Goal: Task Accomplishment & Management: Complete application form

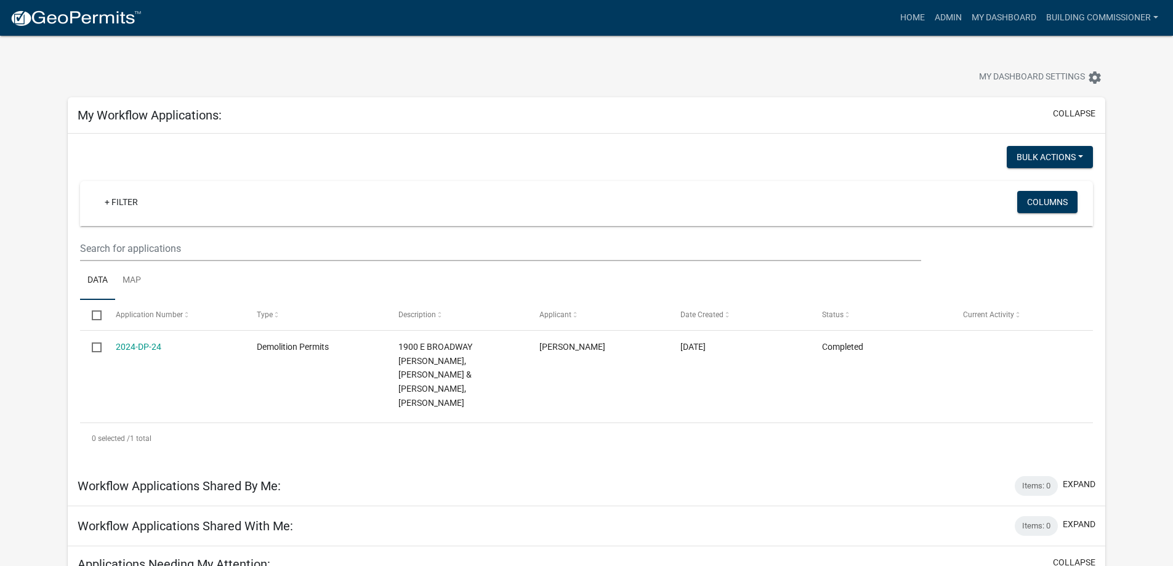
scroll to position [554, 0]
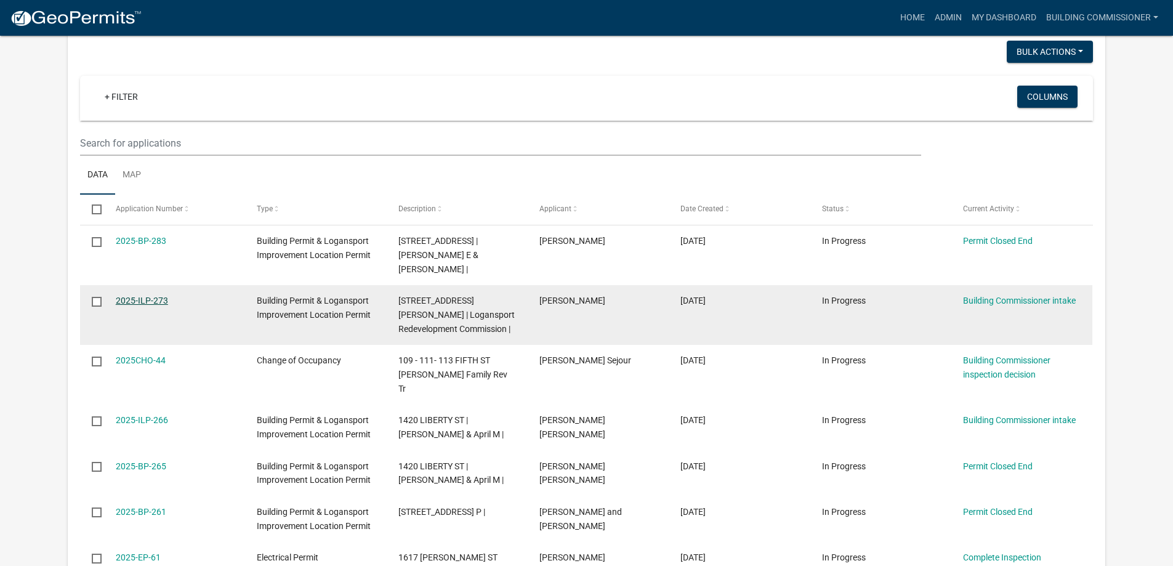
click at [134, 296] on link "2025-ILP-273" at bounding box center [142, 301] width 52 height 10
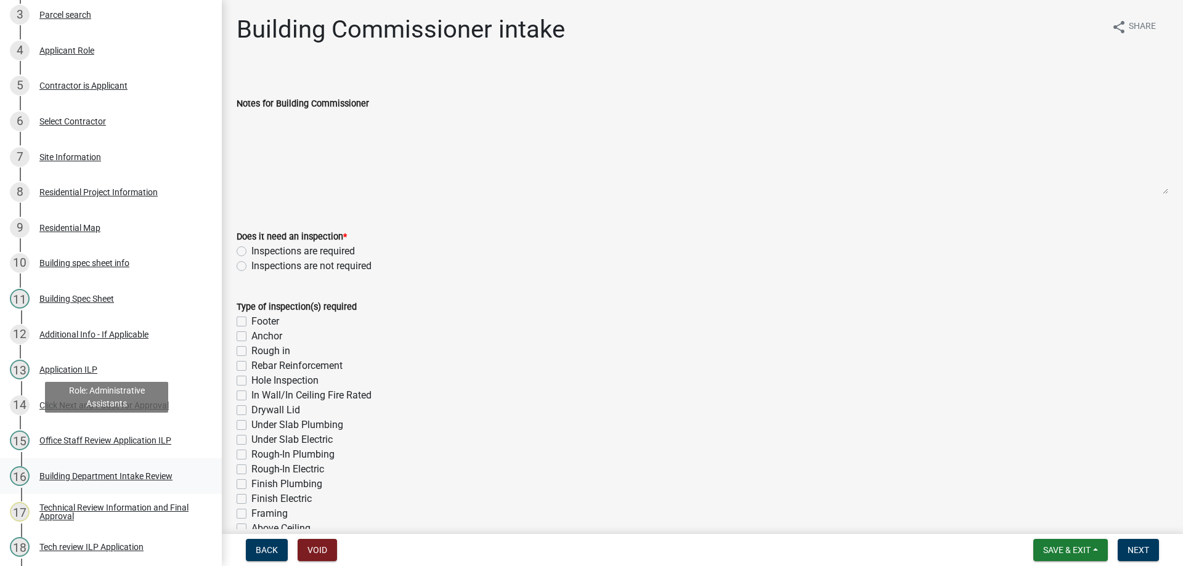
scroll to position [308, 0]
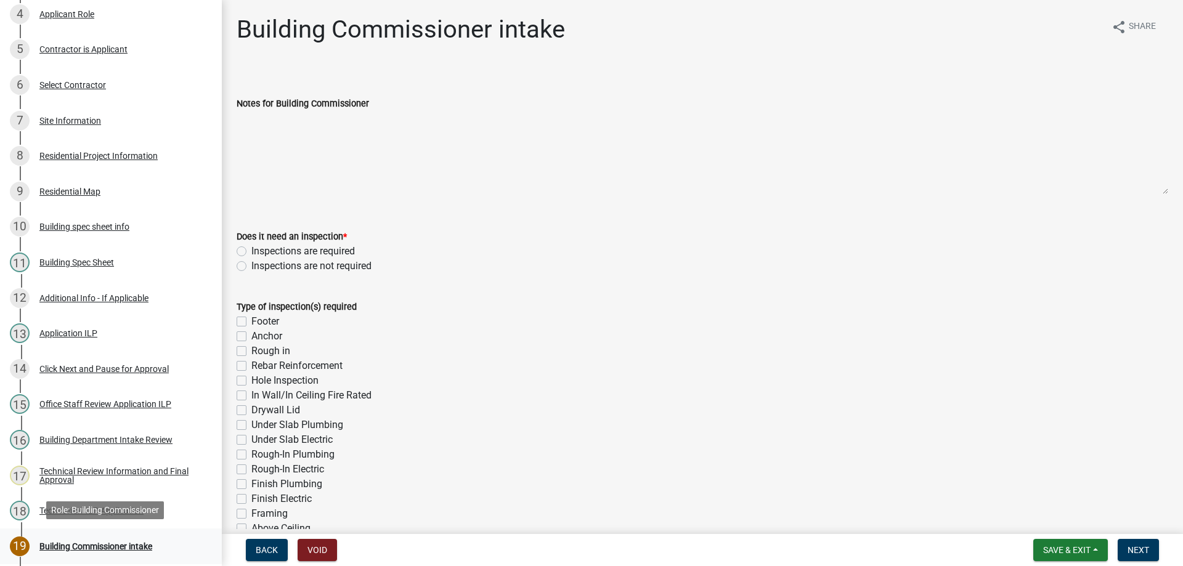
click at [92, 543] on div "Building Commissioner intake" at bounding box center [95, 546] width 113 height 9
click at [251, 251] on label "Inspections are required" at bounding box center [302, 251] width 103 height 15
click at [251, 251] on input "Inspections are required" at bounding box center [255, 248] width 8 height 8
radio input "true"
click at [251, 322] on label "Footer" at bounding box center [265, 321] width 28 height 15
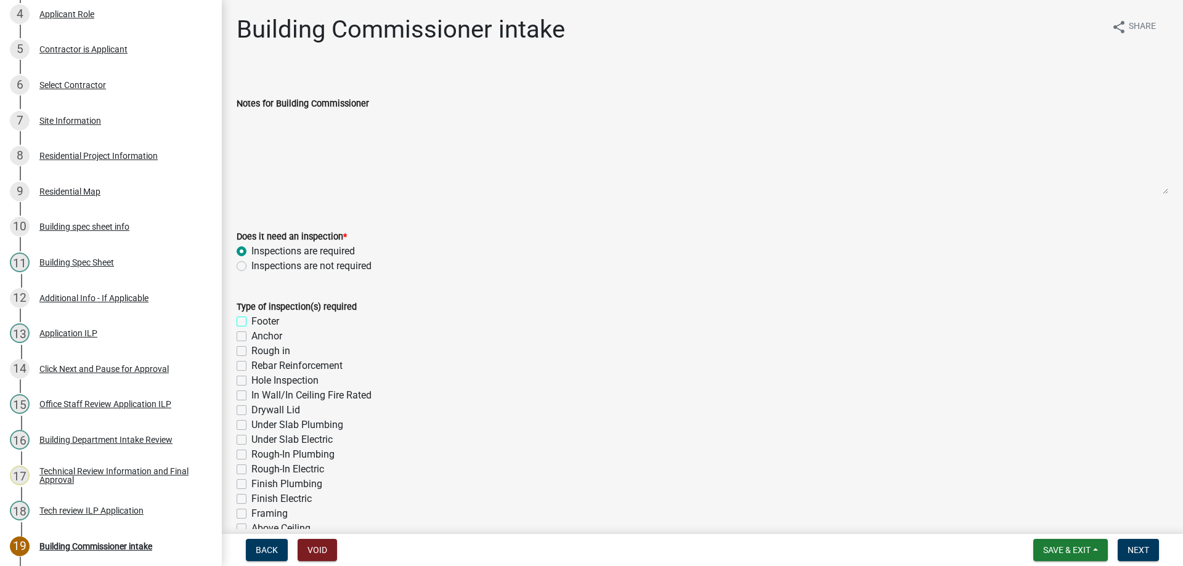
click at [251, 322] on input "Footer" at bounding box center [255, 318] width 8 height 8
checkbox input "true"
checkbox input "false"
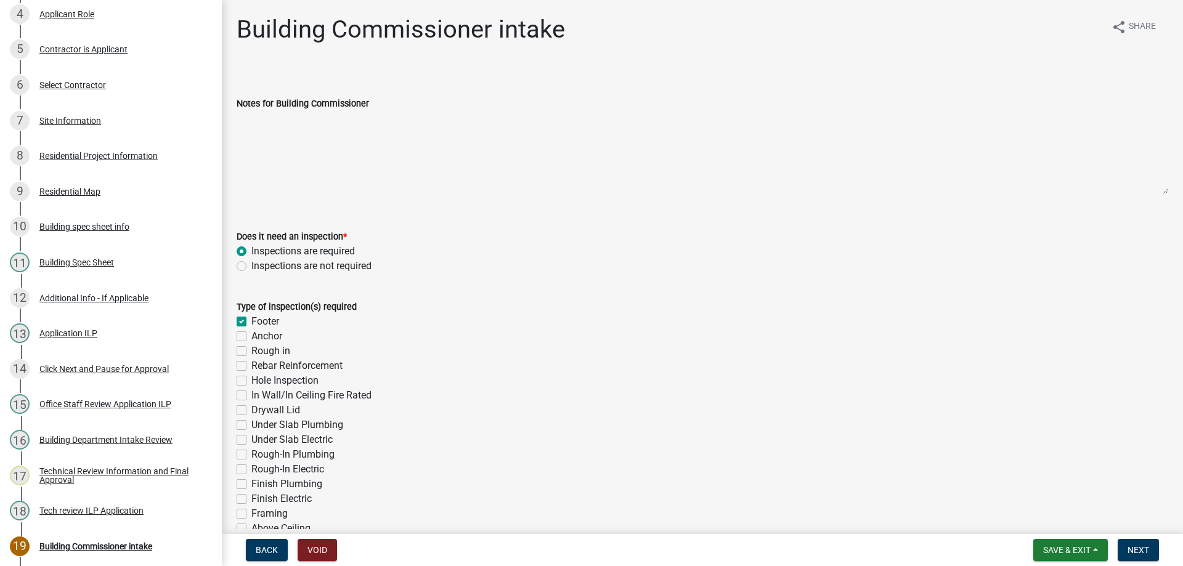
checkbox input "false"
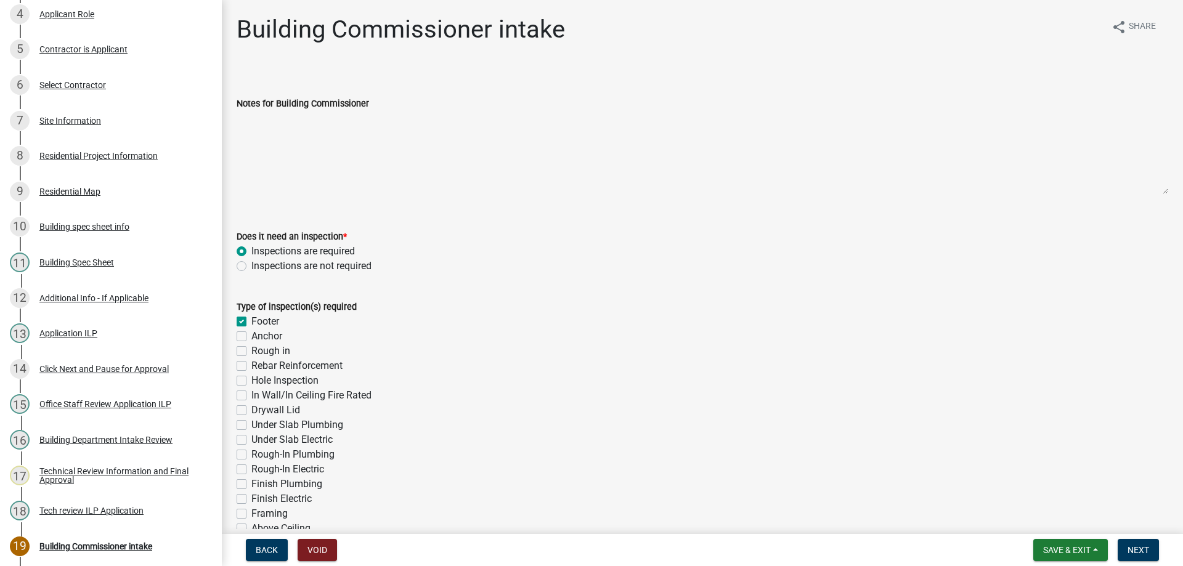
checkbox input "false"
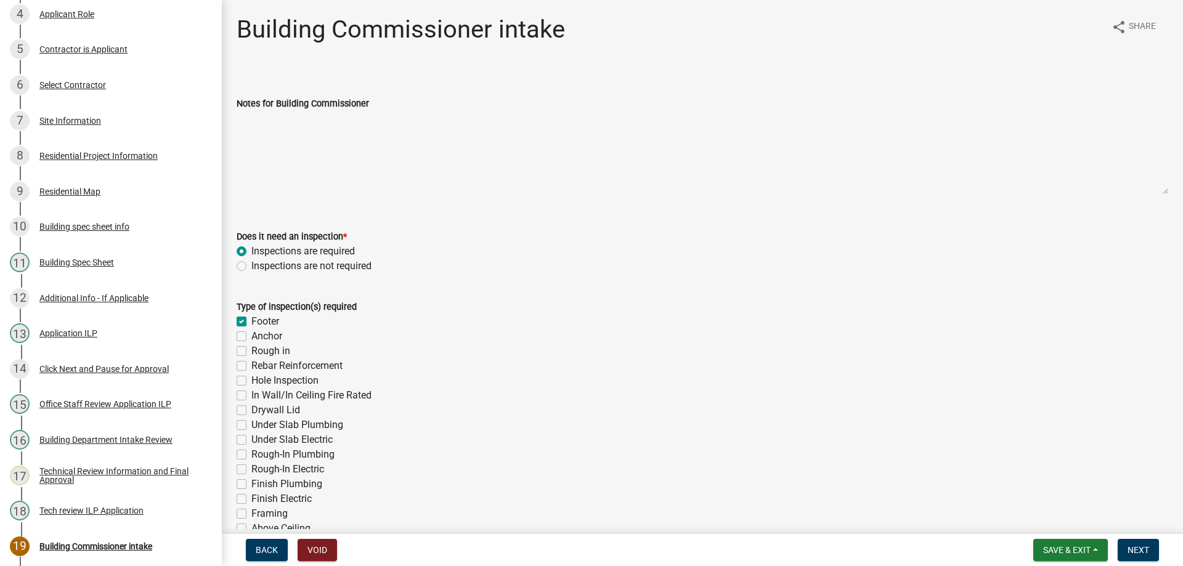
checkbox input "false"
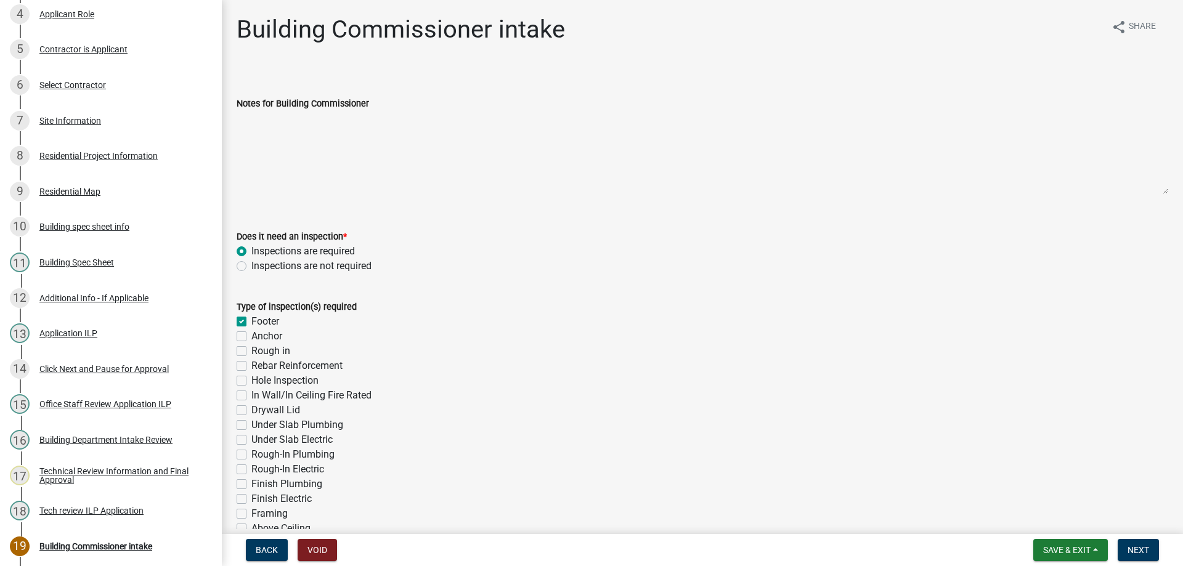
checkbox input "false"
click at [251, 333] on label "Anchor" at bounding box center [266, 336] width 31 height 15
click at [251, 333] on input "Anchor" at bounding box center [255, 333] width 8 height 8
checkbox input "true"
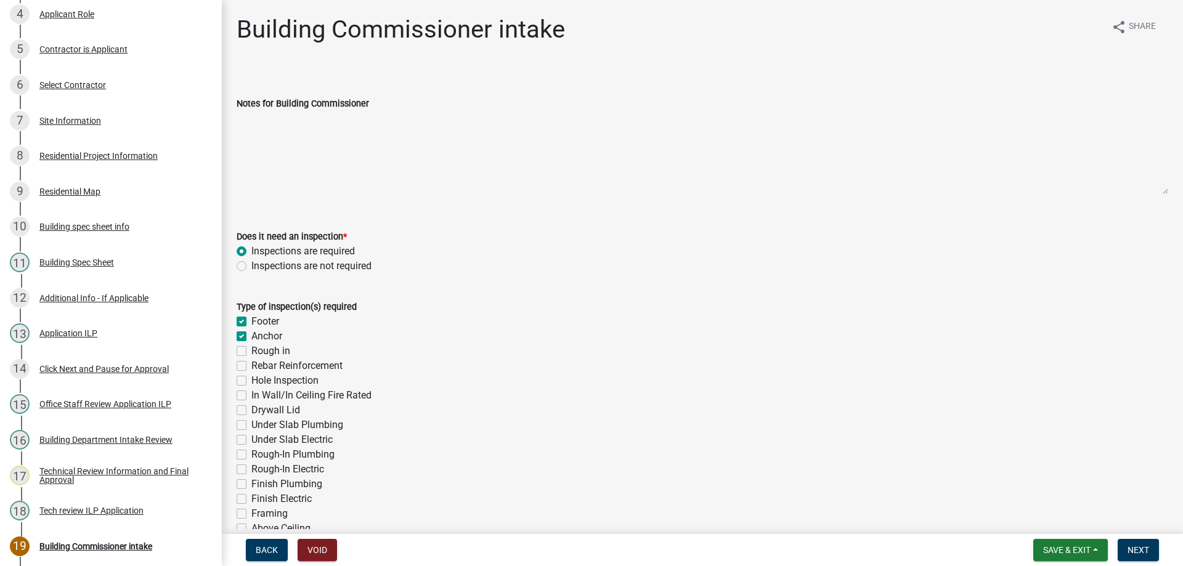
checkbox input "true"
checkbox input "false"
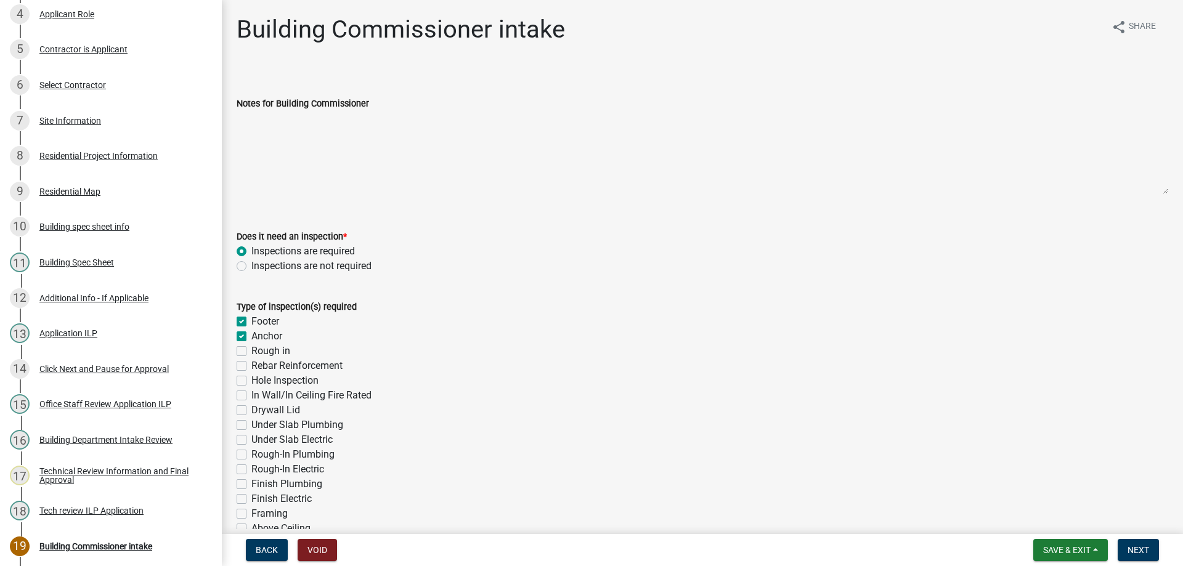
checkbox input "false"
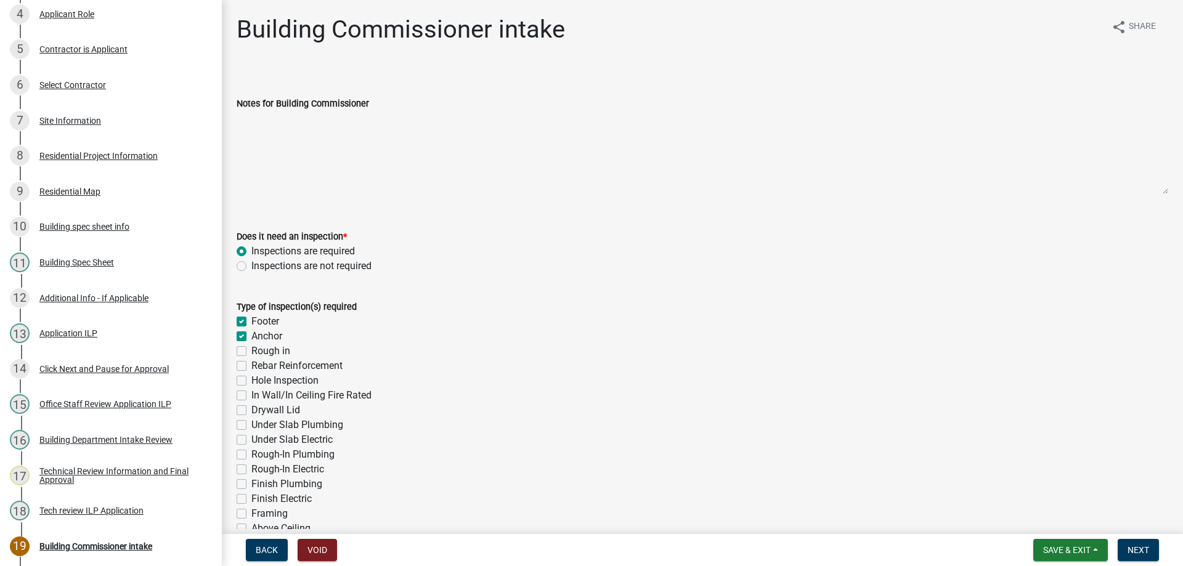
checkbox input "false"
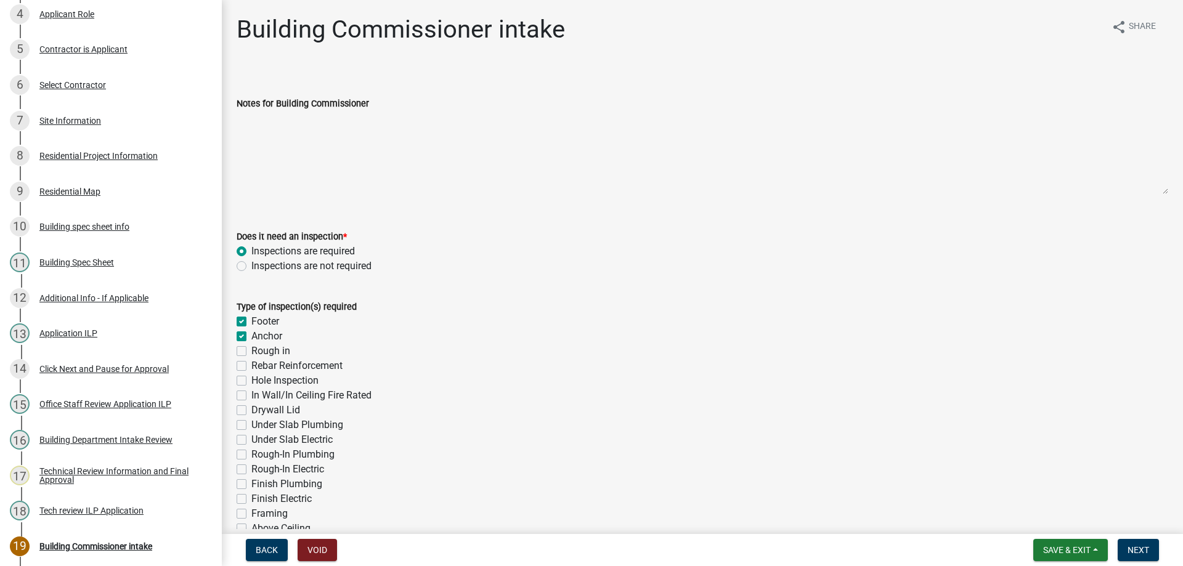
checkbox input "false"
click at [251, 366] on label "Rebar Reinforcement" at bounding box center [296, 365] width 91 height 15
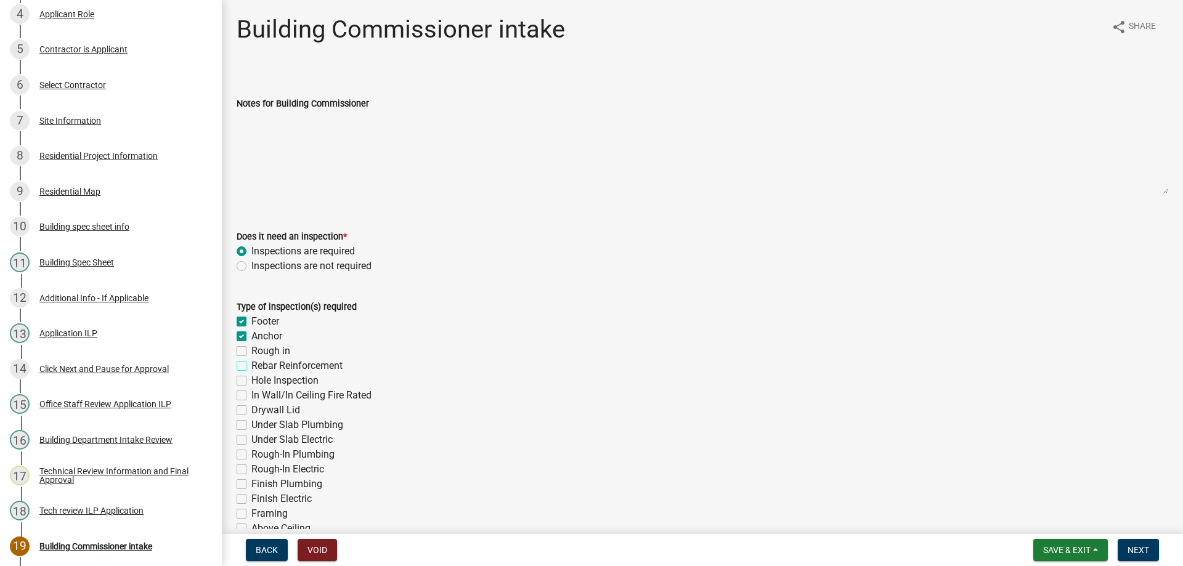
click at [251, 366] on input "Rebar Reinforcement" at bounding box center [255, 362] width 8 height 8
checkbox input "true"
checkbox input "false"
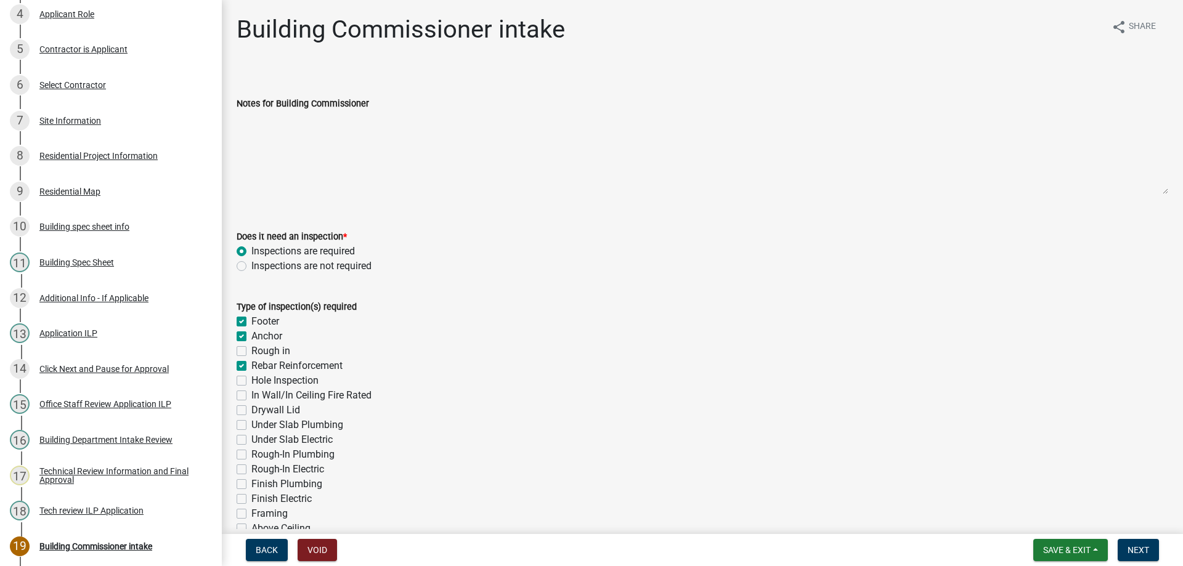
checkbox input "true"
checkbox input "false"
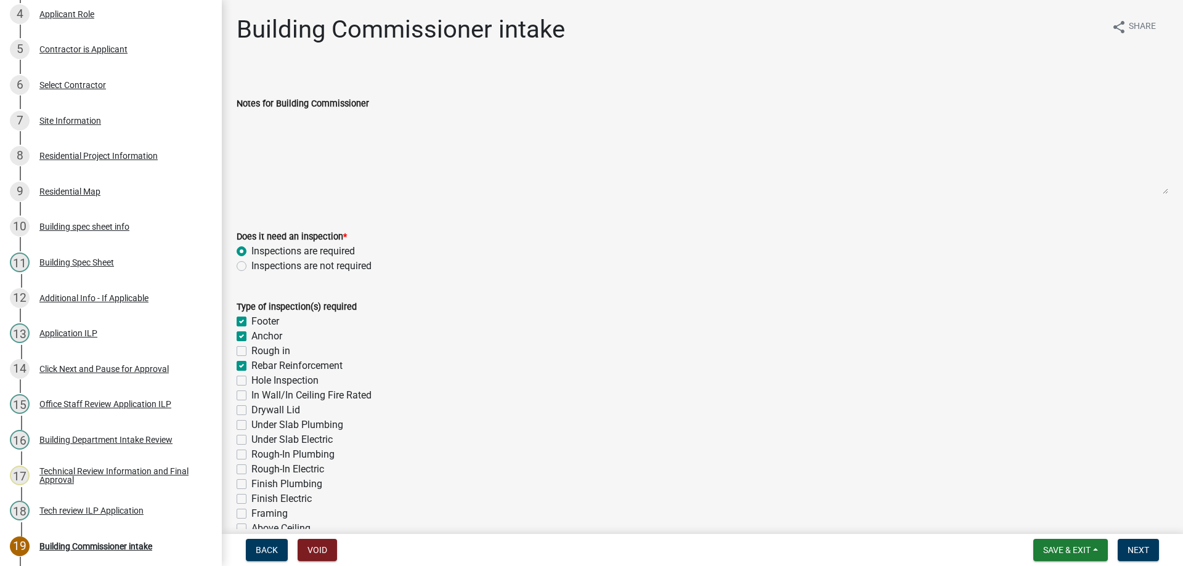
checkbox input "false"
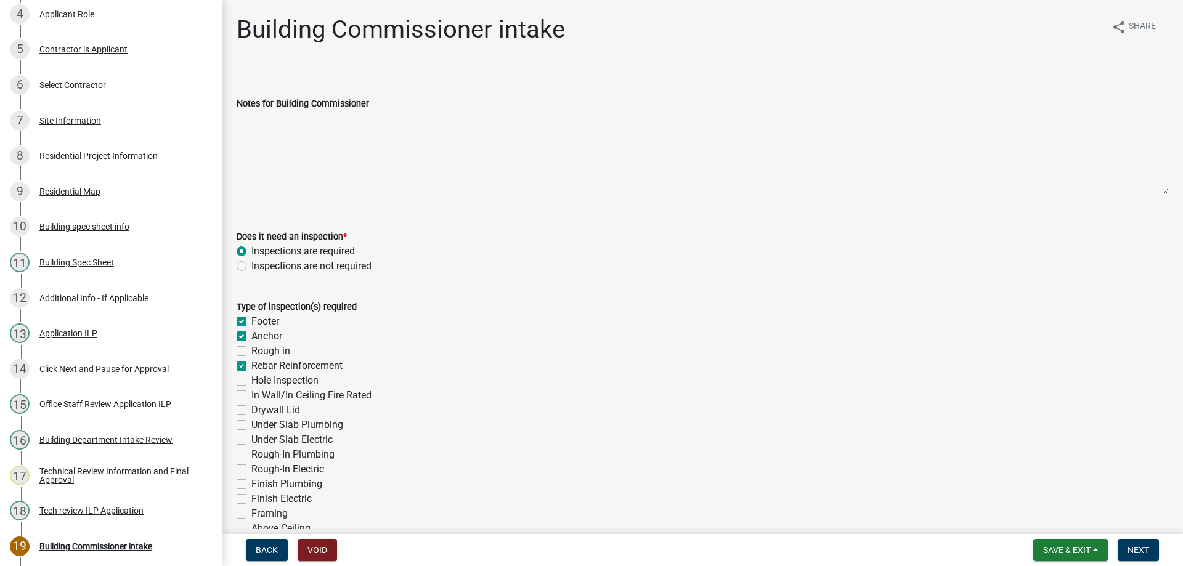
checkbox input "false"
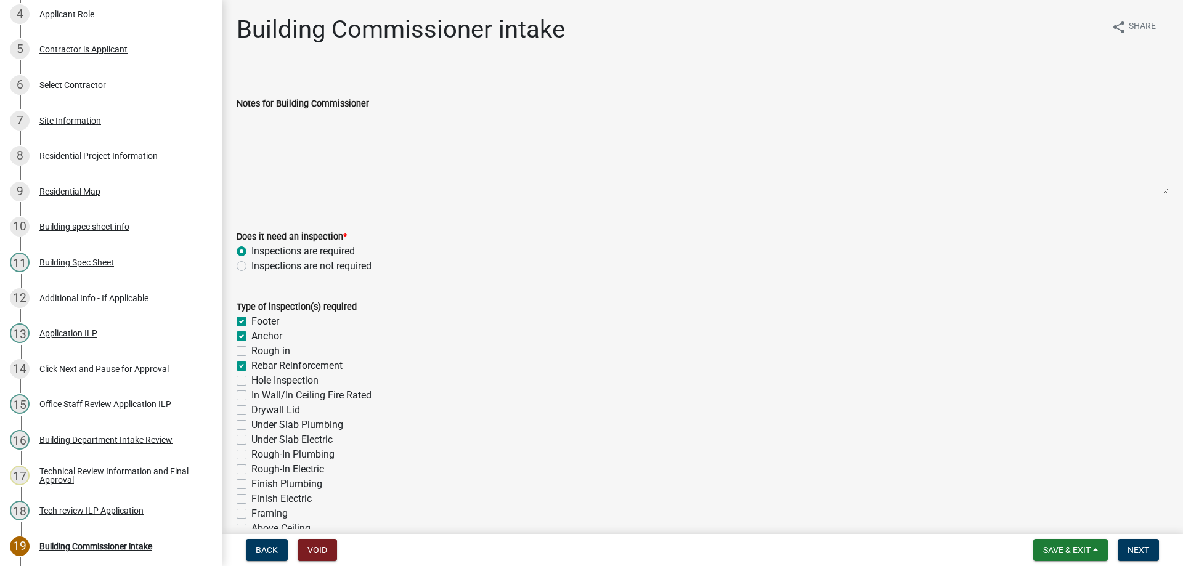
checkbox input "false"
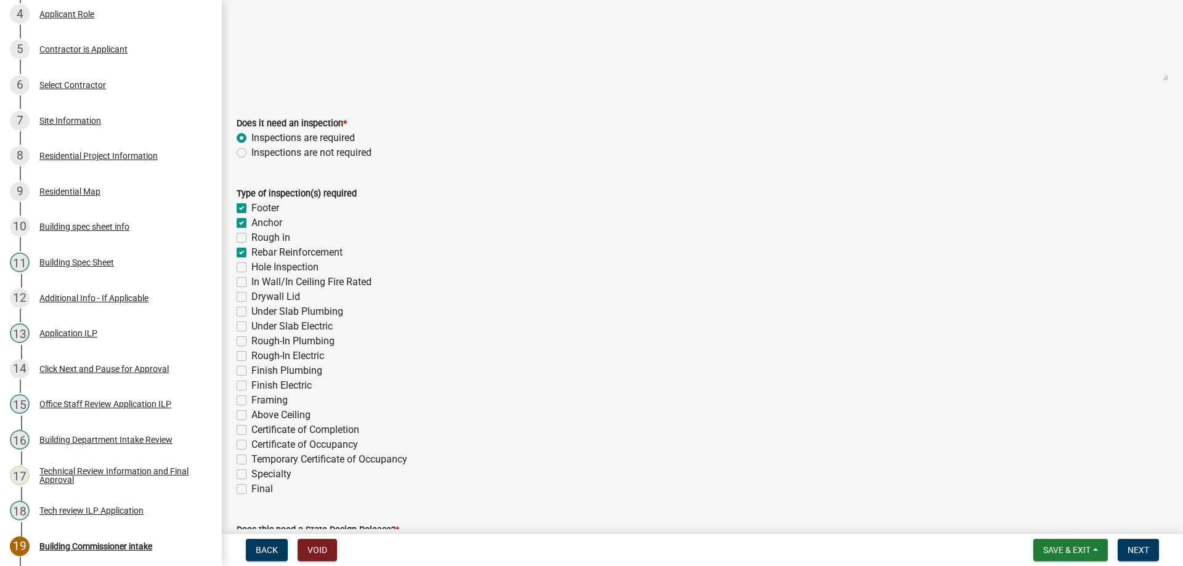
scroll to position [123, 0]
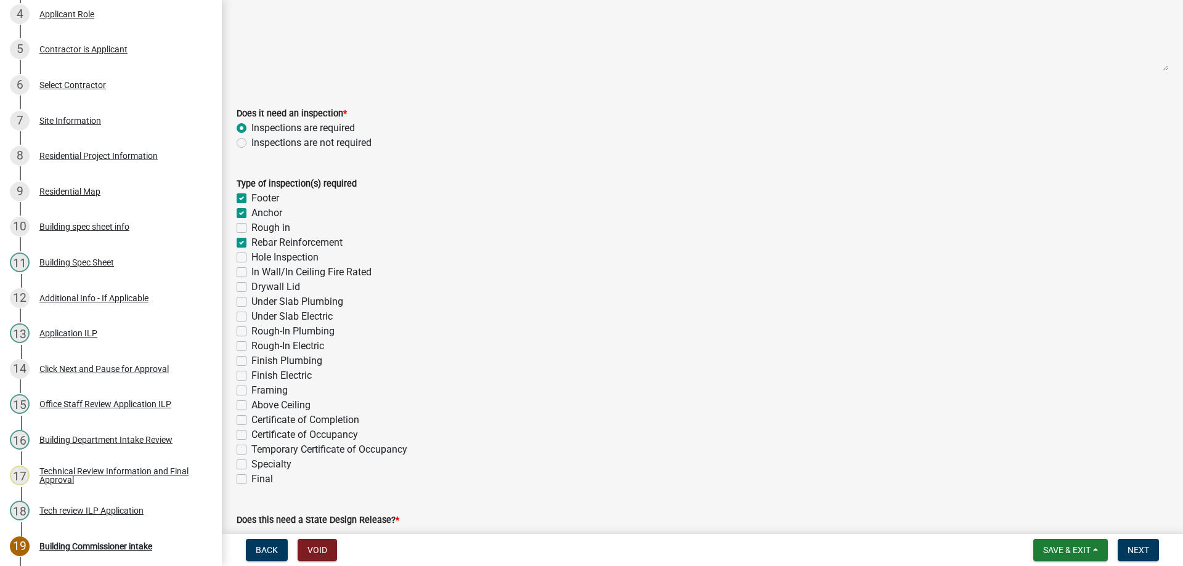
click at [251, 332] on label "Rough-In Plumbing" at bounding box center [292, 331] width 83 height 15
click at [251, 332] on input "Rough-In Plumbing" at bounding box center [255, 328] width 8 height 8
checkbox input "true"
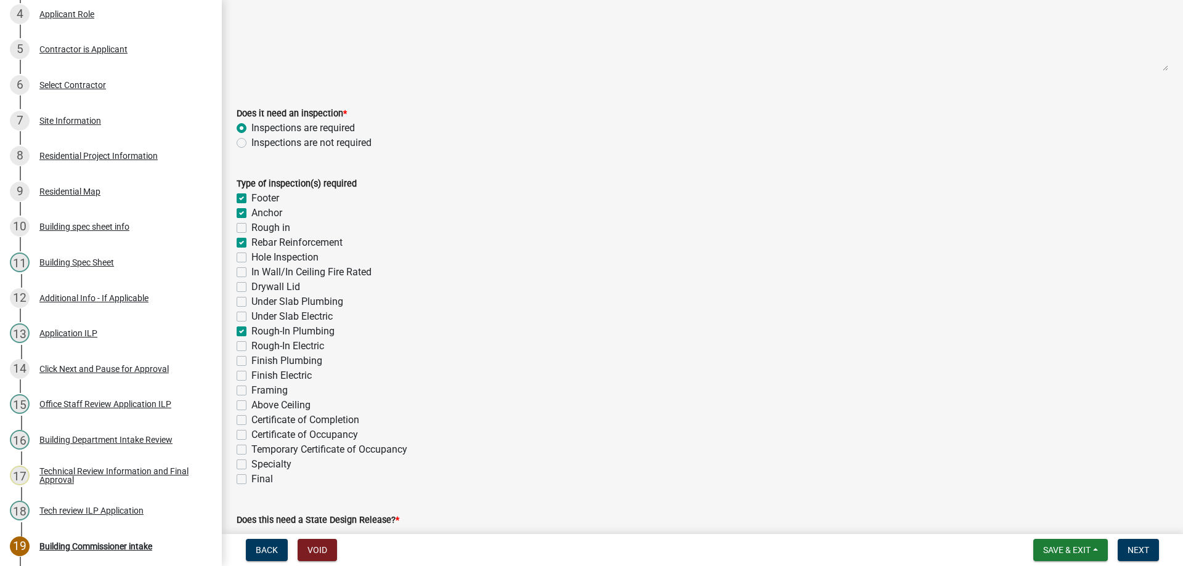
checkbox input "false"
checkbox input "true"
checkbox input "false"
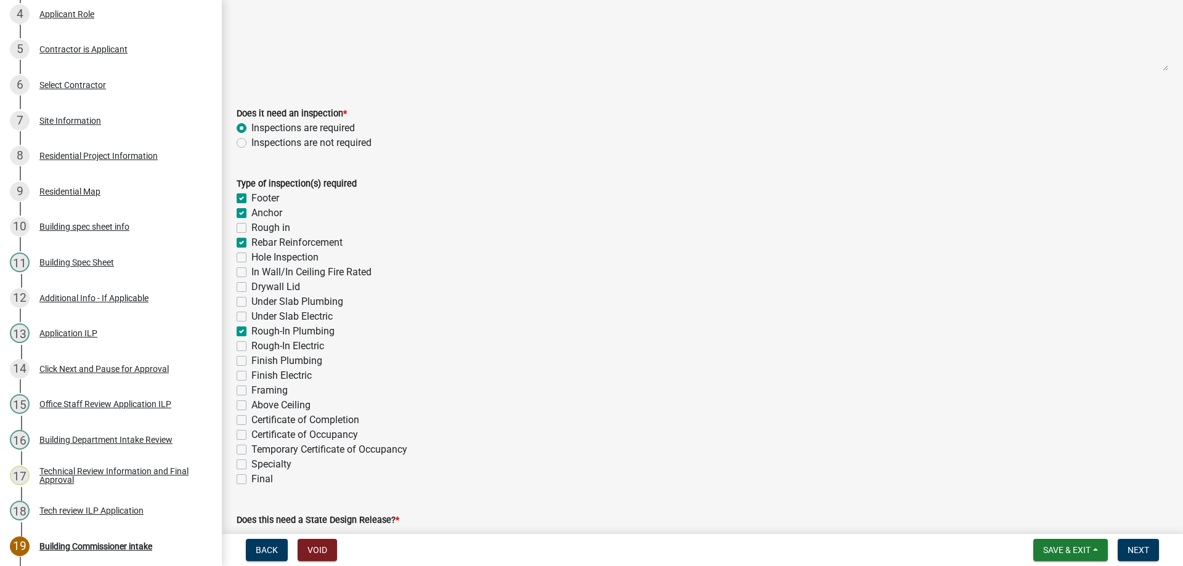
checkbox input "false"
checkbox input "true"
checkbox input "false"
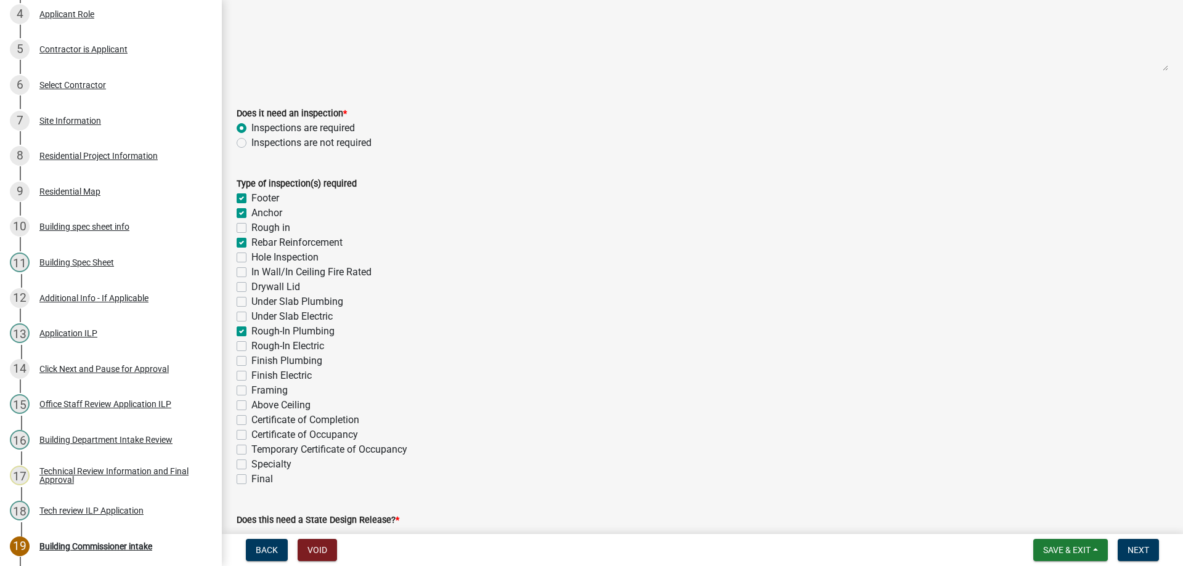
checkbox input "false"
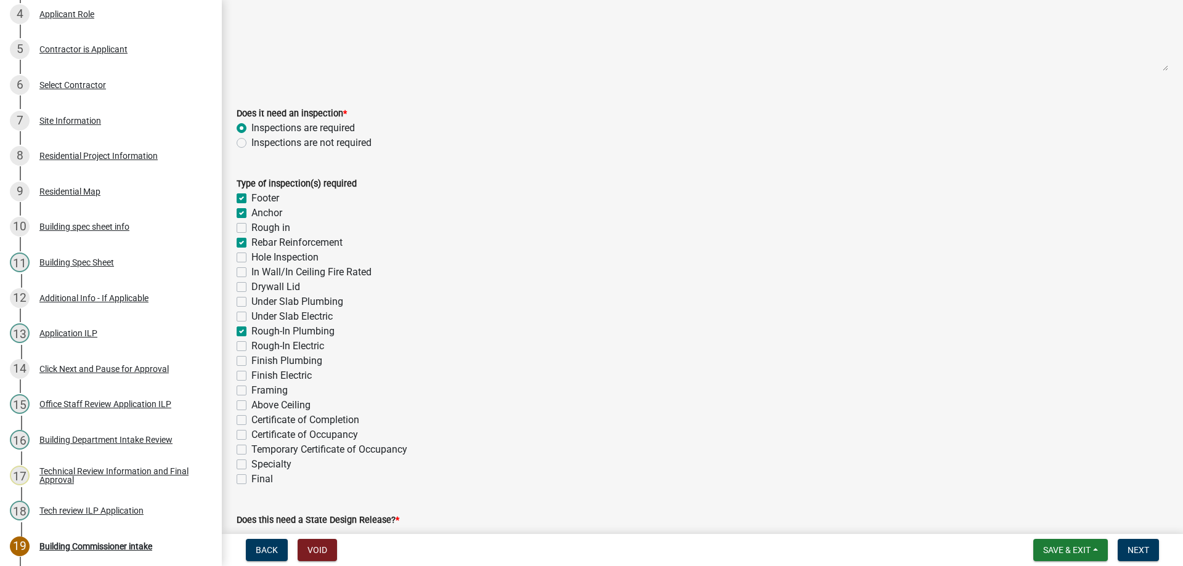
checkbox input "false"
click at [251, 346] on label "Rough-In Electric" at bounding box center [287, 346] width 73 height 15
click at [251, 346] on input "Rough-In Electric" at bounding box center [255, 343] width 8 height 8
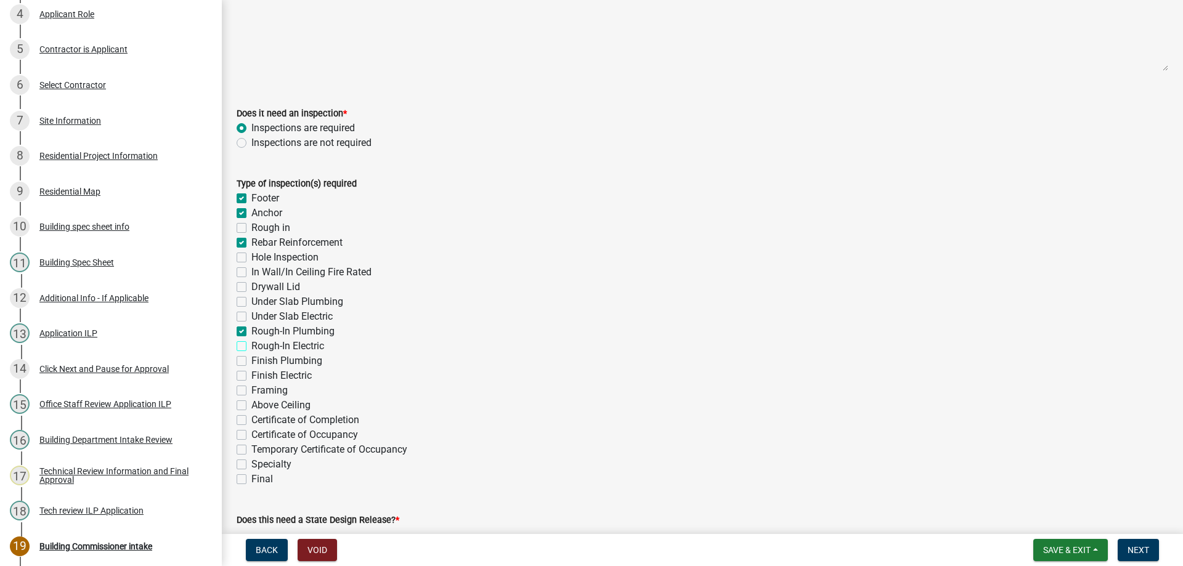
checkbox input "true"
checkbox input "false"
checkbox input "true"
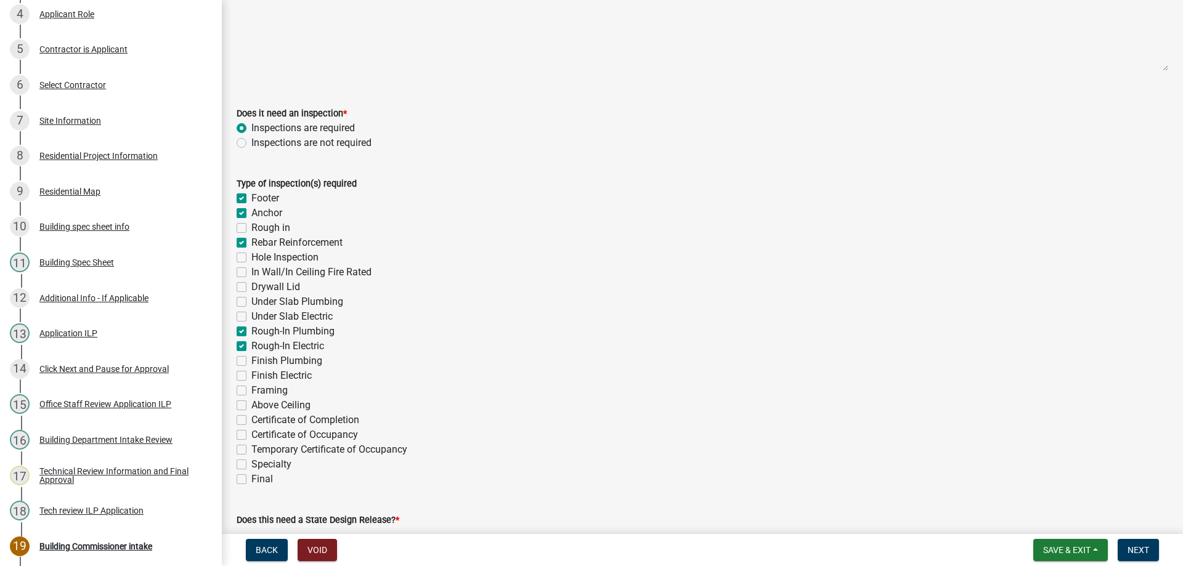
checkbox input "false"
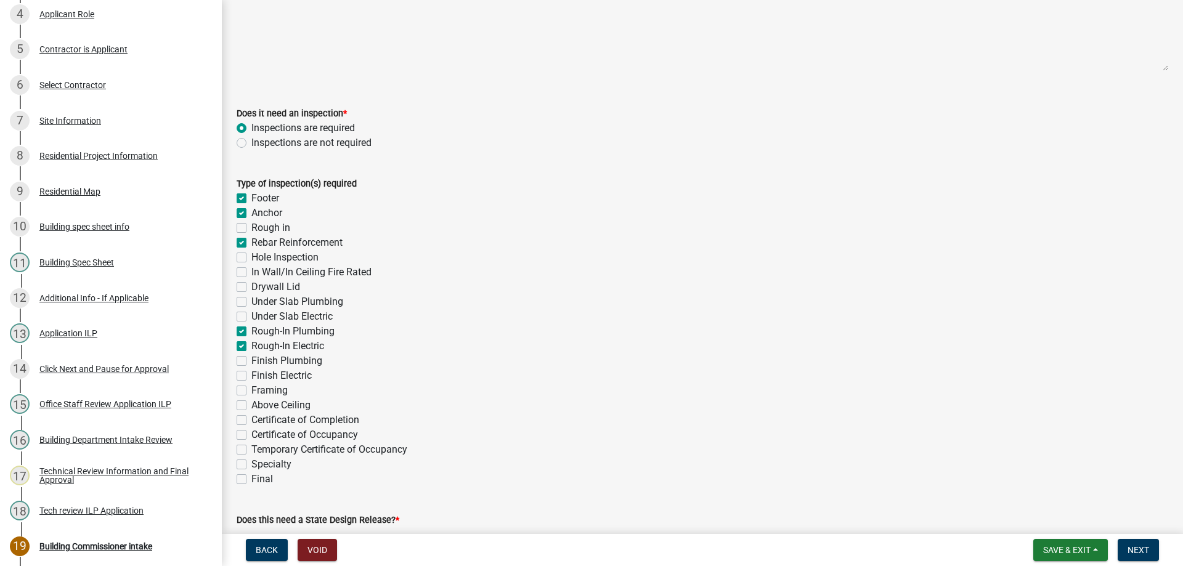
checkbox input "true"
checkbox input "false"
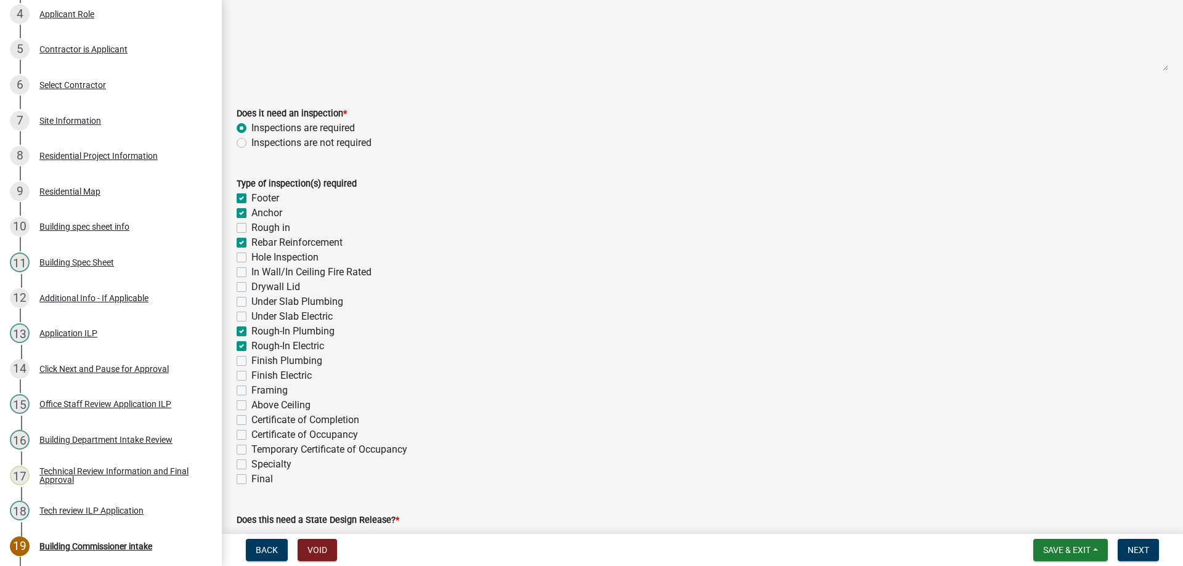
checkbox input "false"
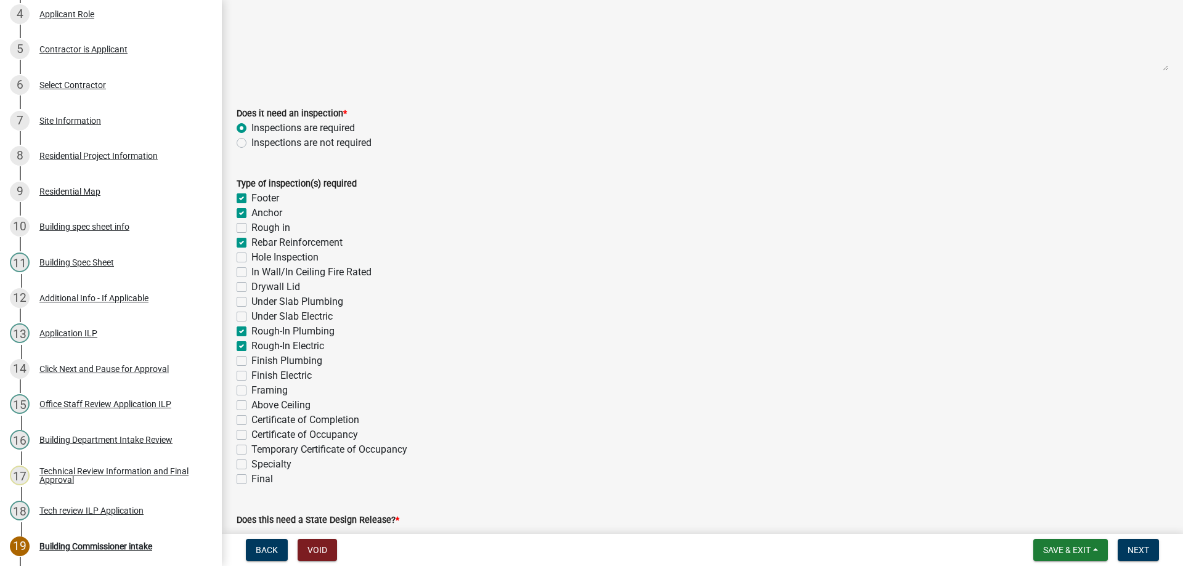
checkbox input "false"
click at [251, 359] on label "Finish Plumbing" at bounding box center [286, 361] width 71 height 15
click at [251, 359] on input "Finish Plumbing" at bounding box center [255, 358] width 8 height 8
checkbox input "true"
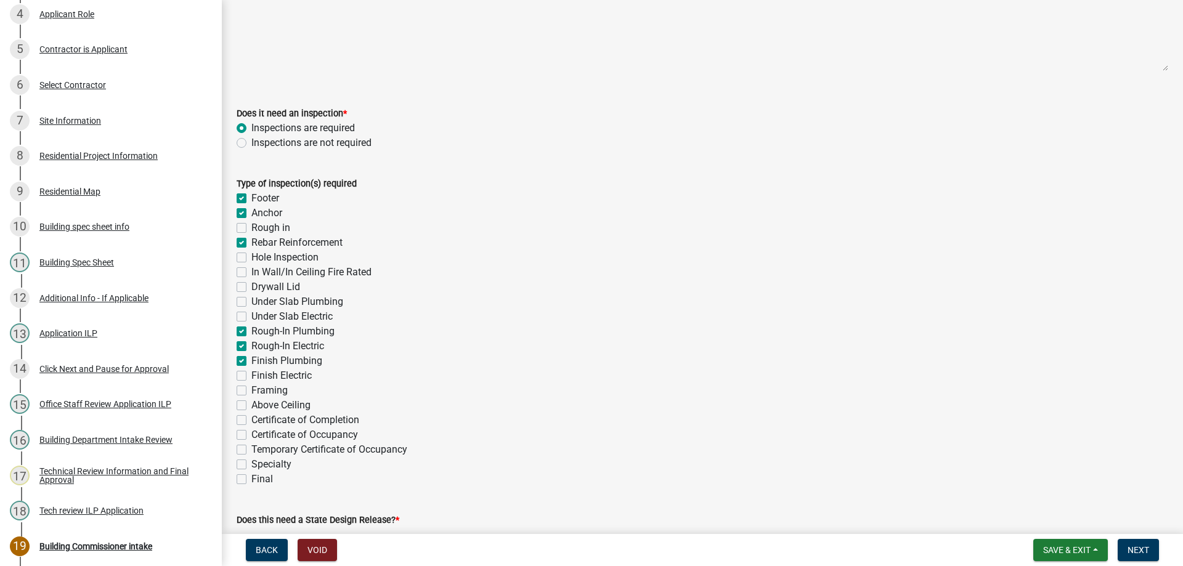
checkbox input "true"
checkbox input "false"
checkbox input "true"
checkbox input "false"
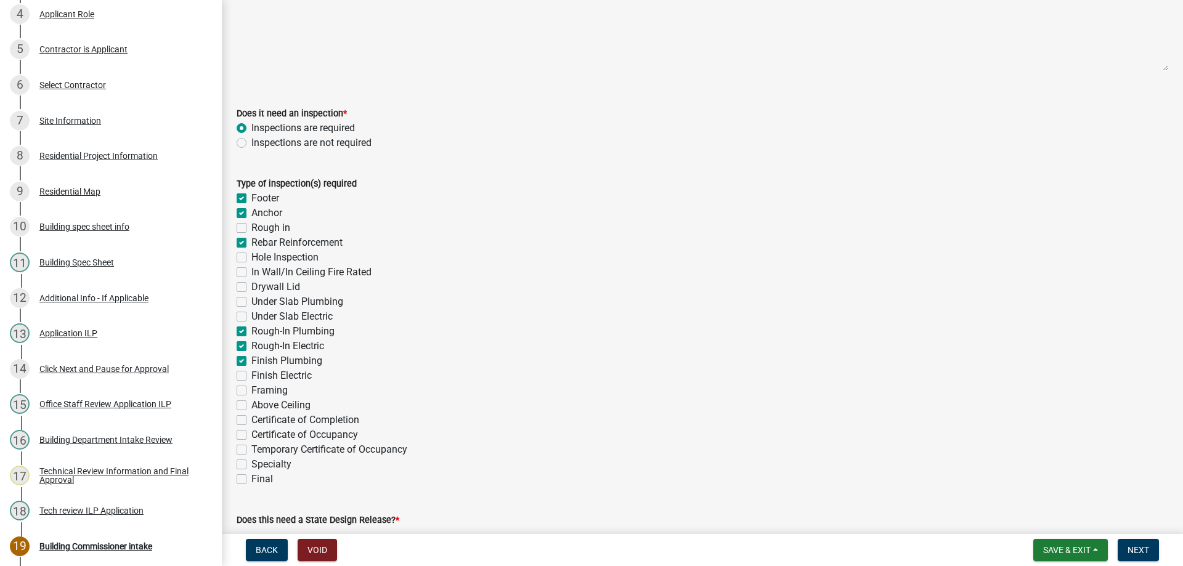
checkbox input "false"
checkbox input "true"
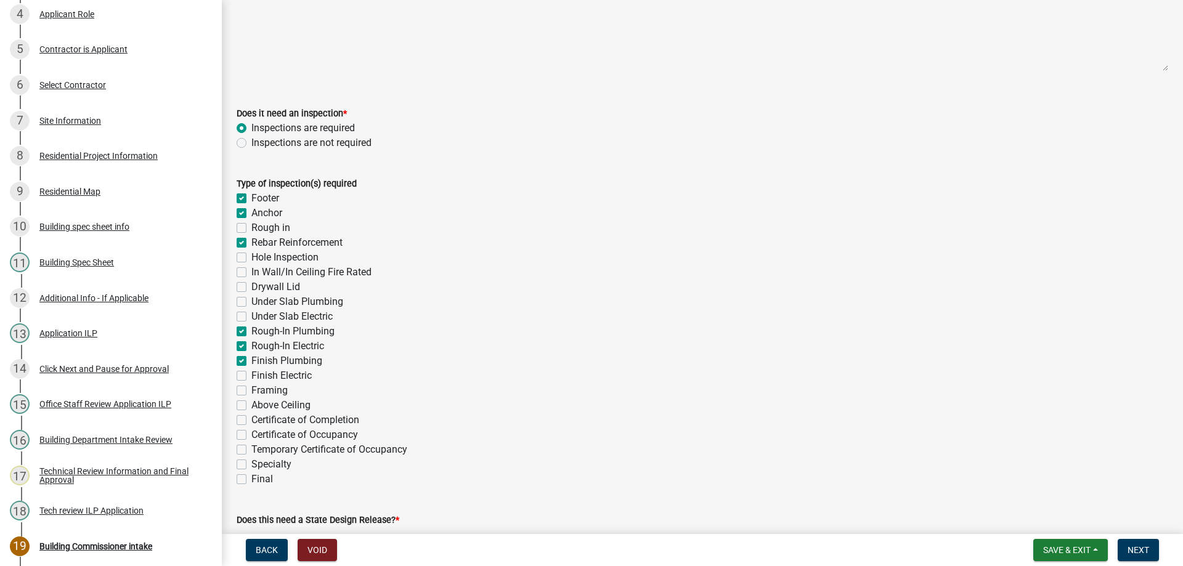
checkbox input "true"
checkbox input "false"
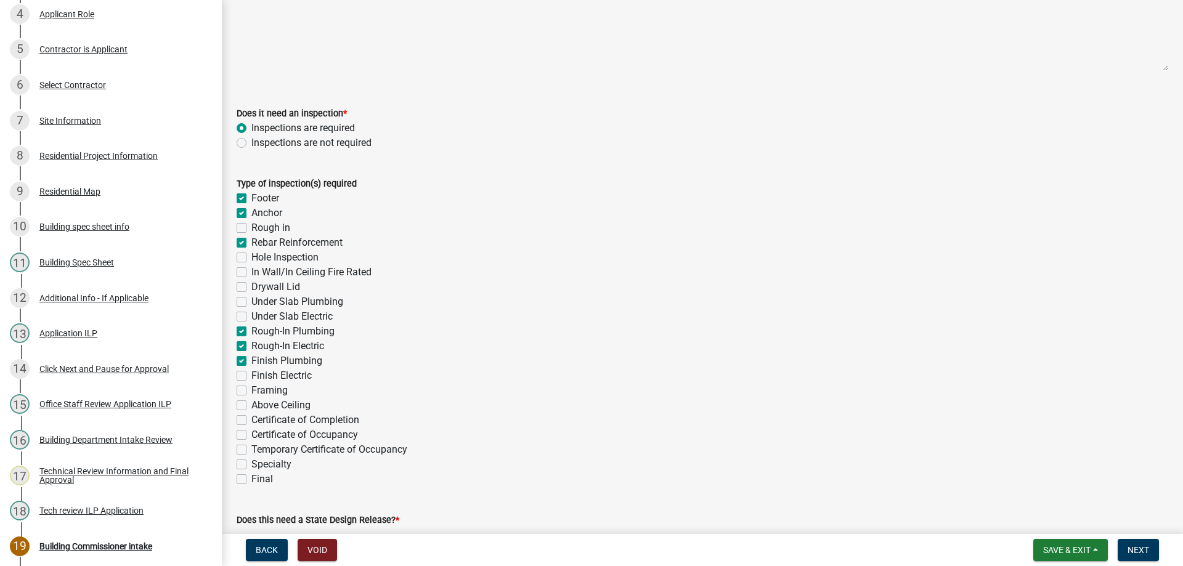
checkbox input "false"
click at [251, 373] on label "Finish Electric" at bounding box center [281, 375] width 60 height 15
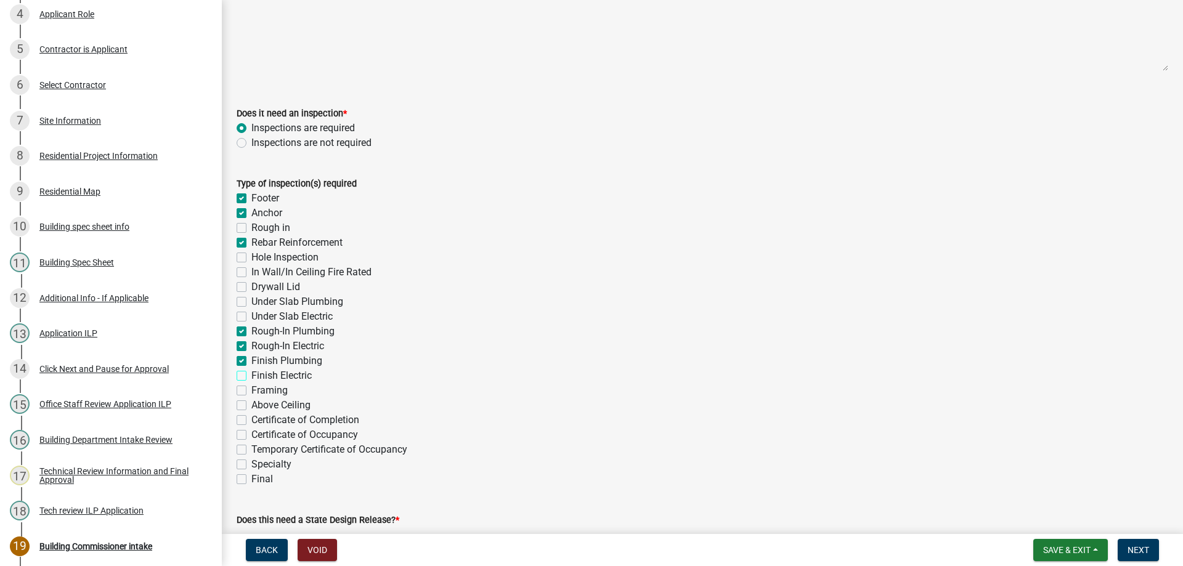
click at [251, 373] on input "Finish Electric" at bounding box center [255, 372] width 8 height 8
checkbox input "true"
checkbox input "false"
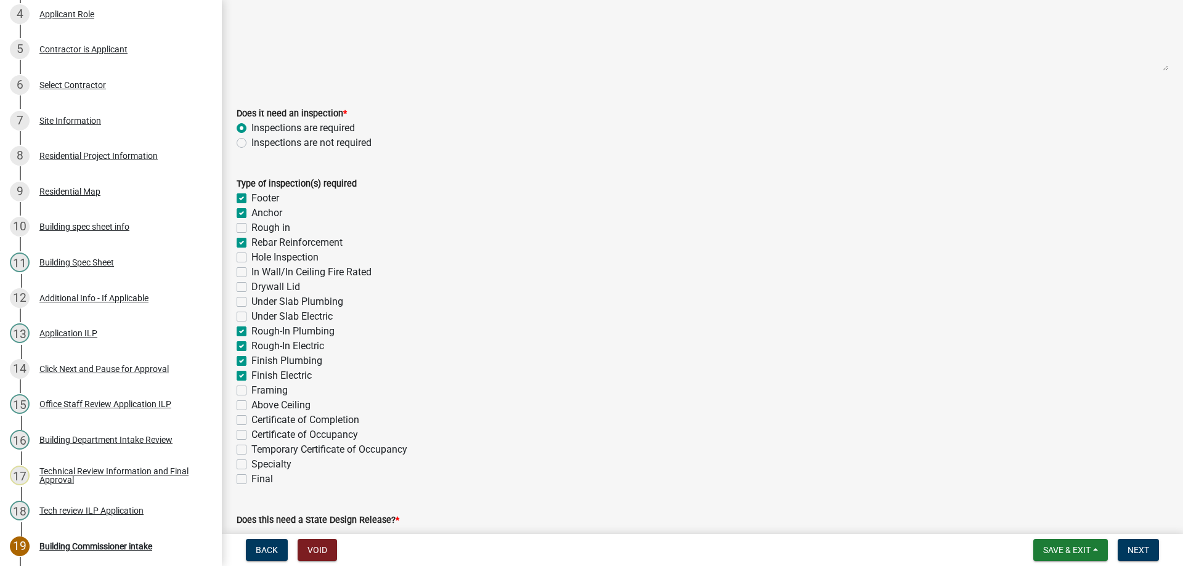
checkbox input "true"
checkbox input "false"
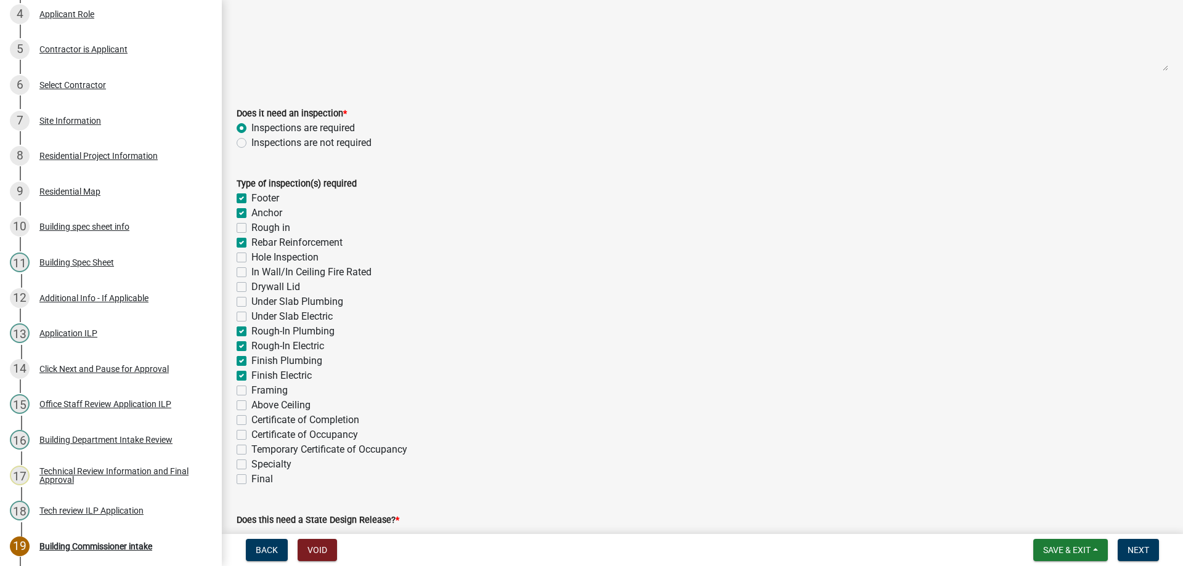
checkbox input "false"
checkbox input "true"
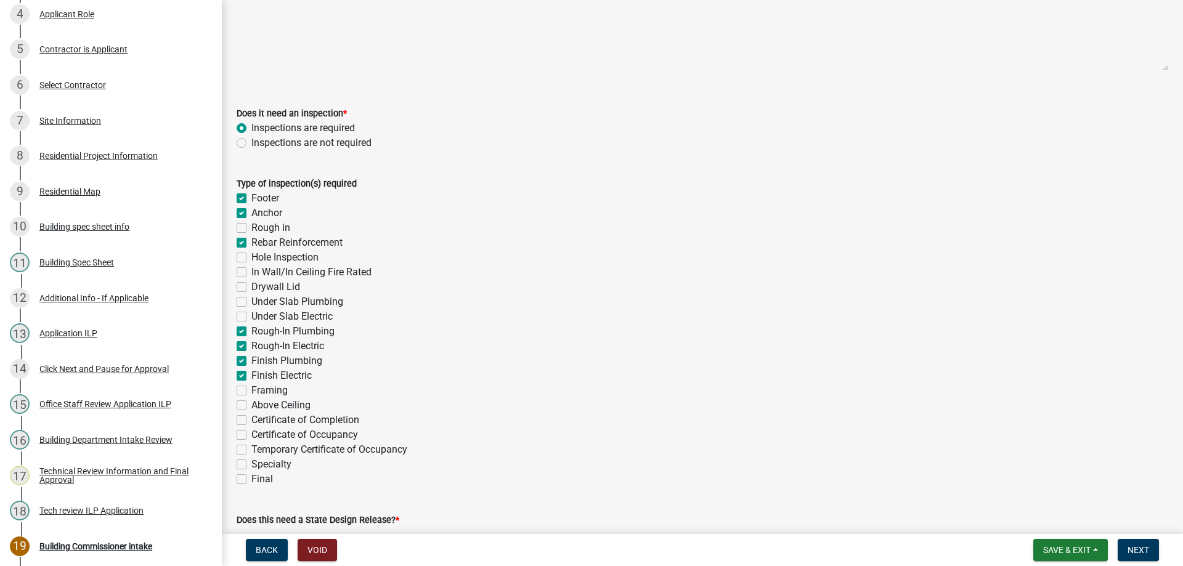
checkbox input "false"
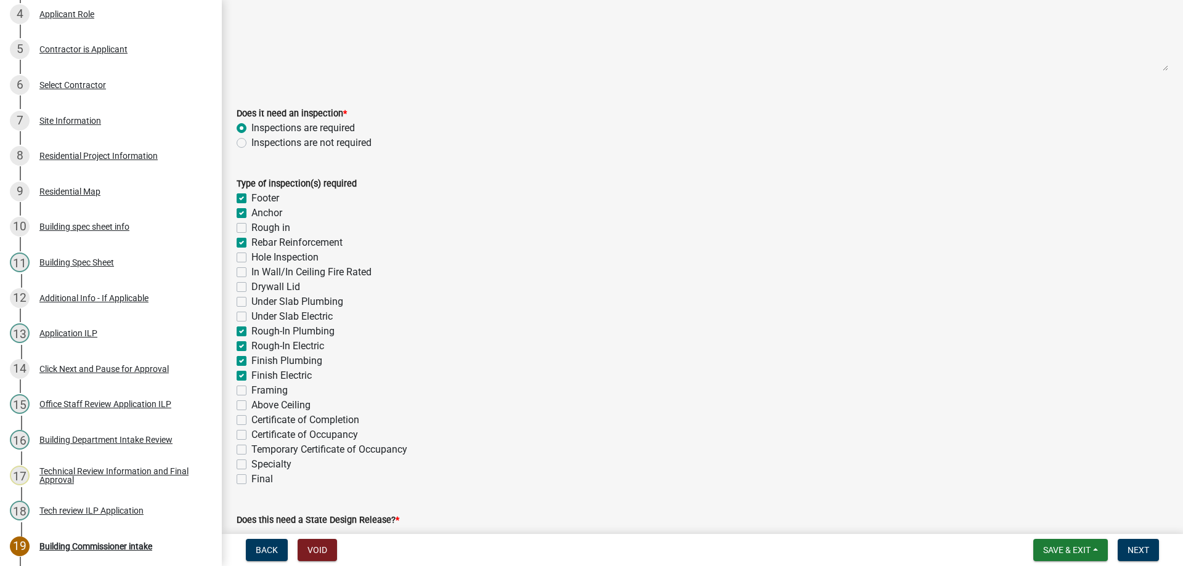
checkbox input "false"
click at [251, 391] on label "Framing" at bounding box center [269, 390] width 36 height 15
click at [251, 391] on input "Framing" at bounding box center [255, 387] width 8 height 8
checkbox input "true"
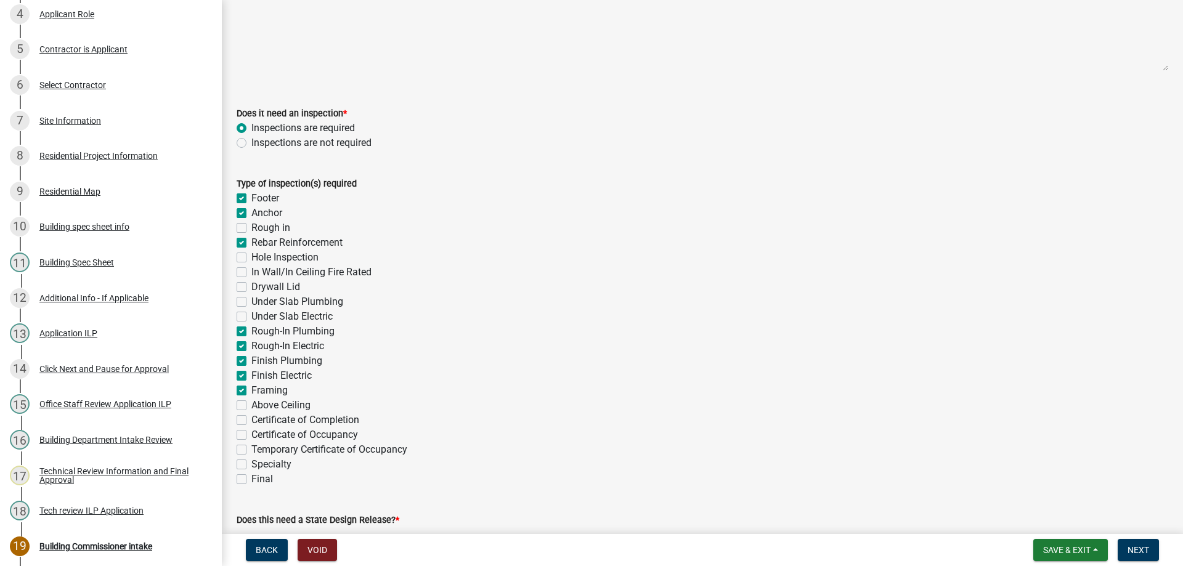
checkbox input "true"
checkbox input "false"
checkbox input "true"
checkbox input "false"
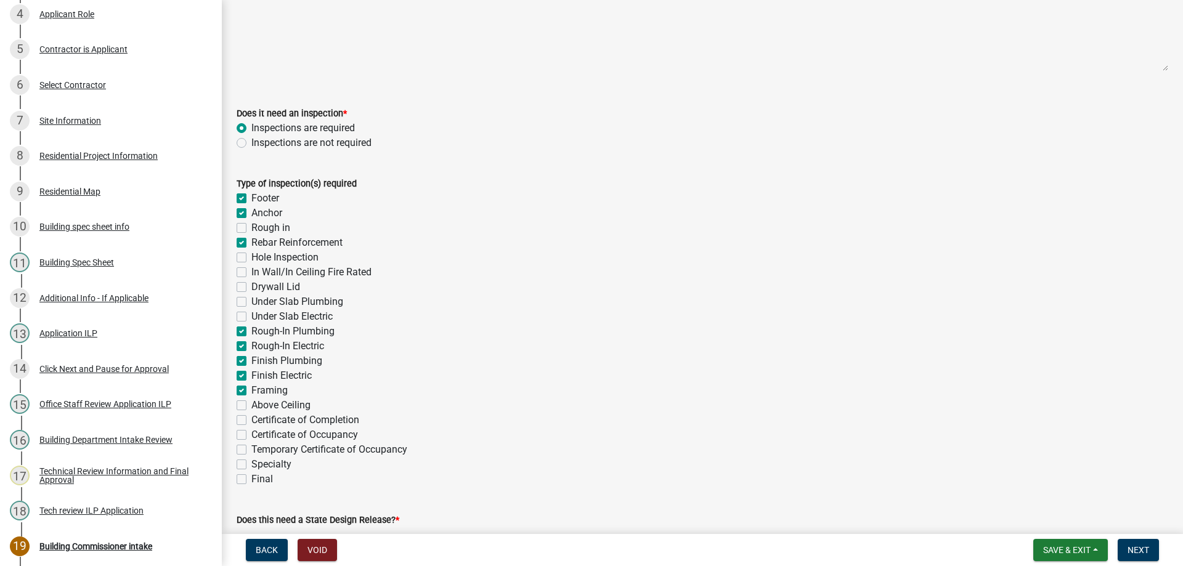
checkbox input "false"
checkbox input "true"
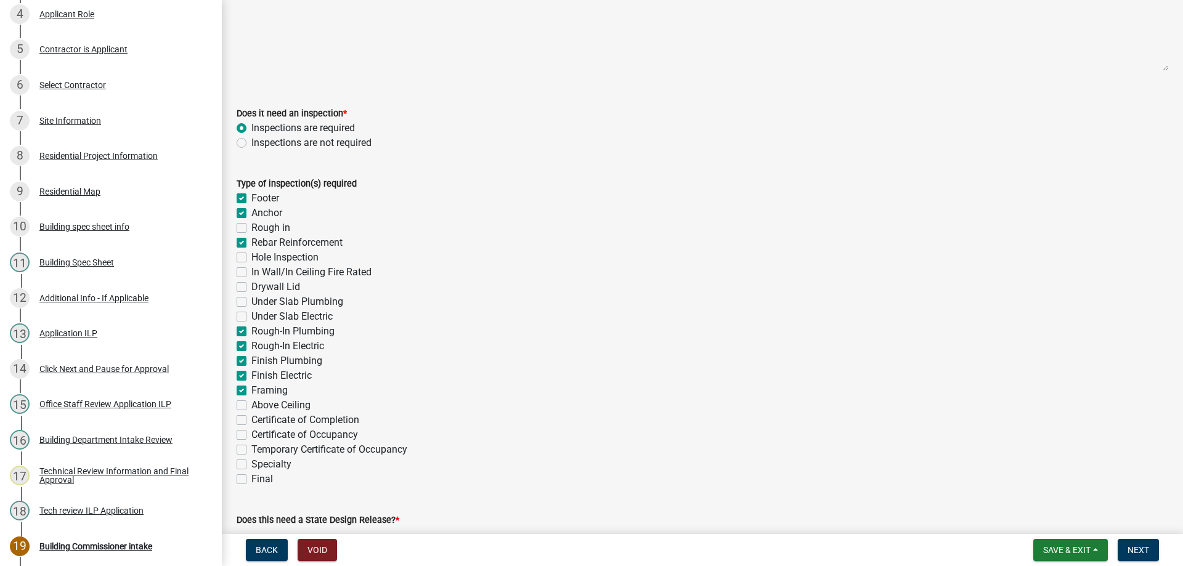
checkbox input "true"
checkbox input "false"
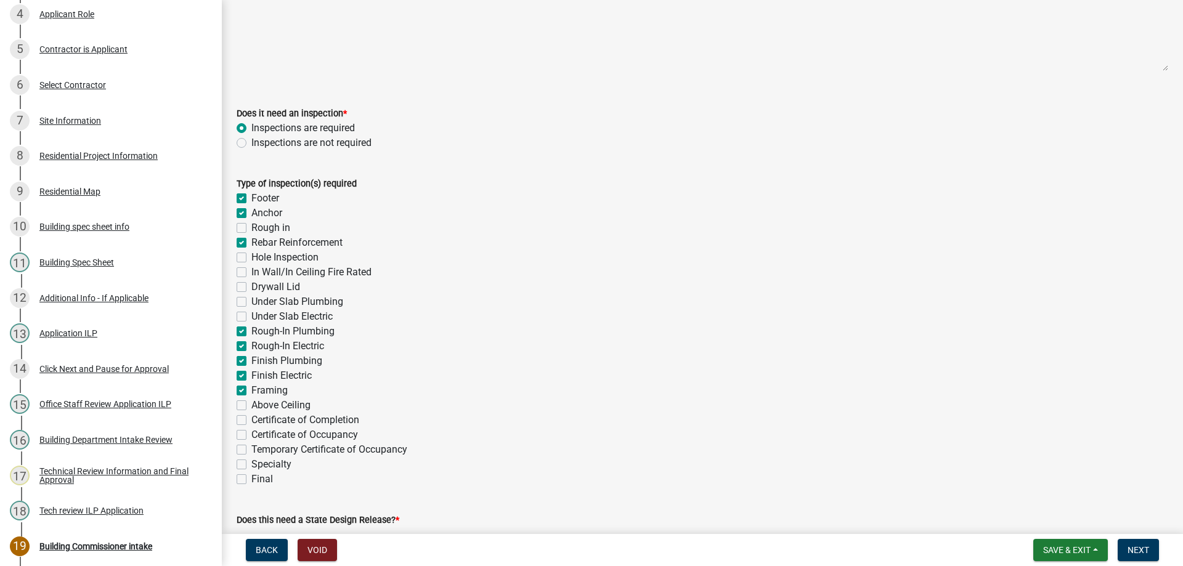
checkbox input "false"
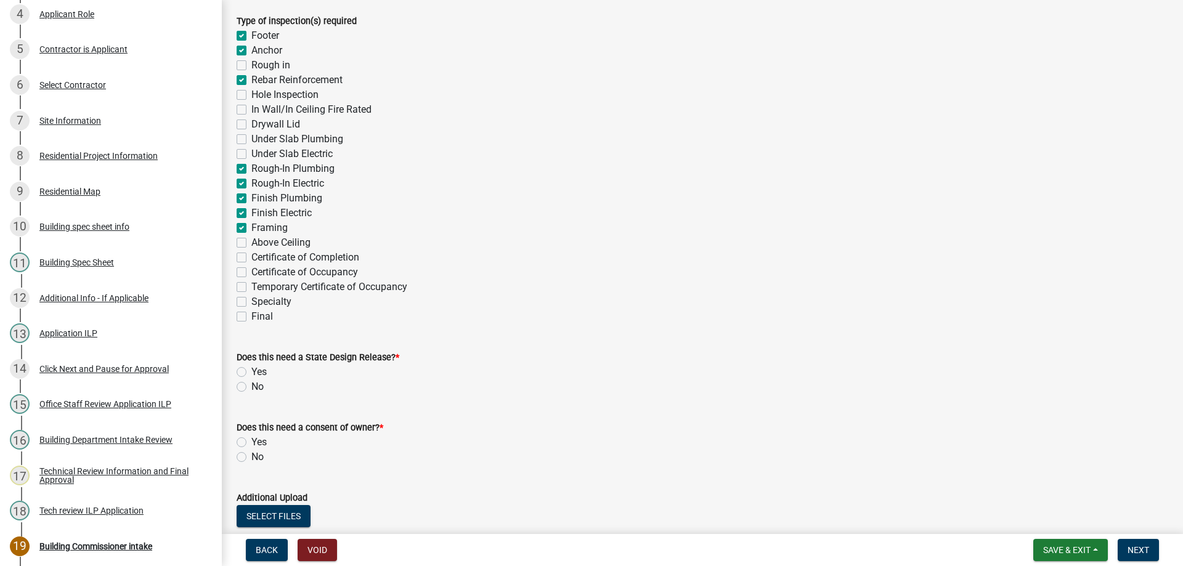
scroll to position [308, 0]
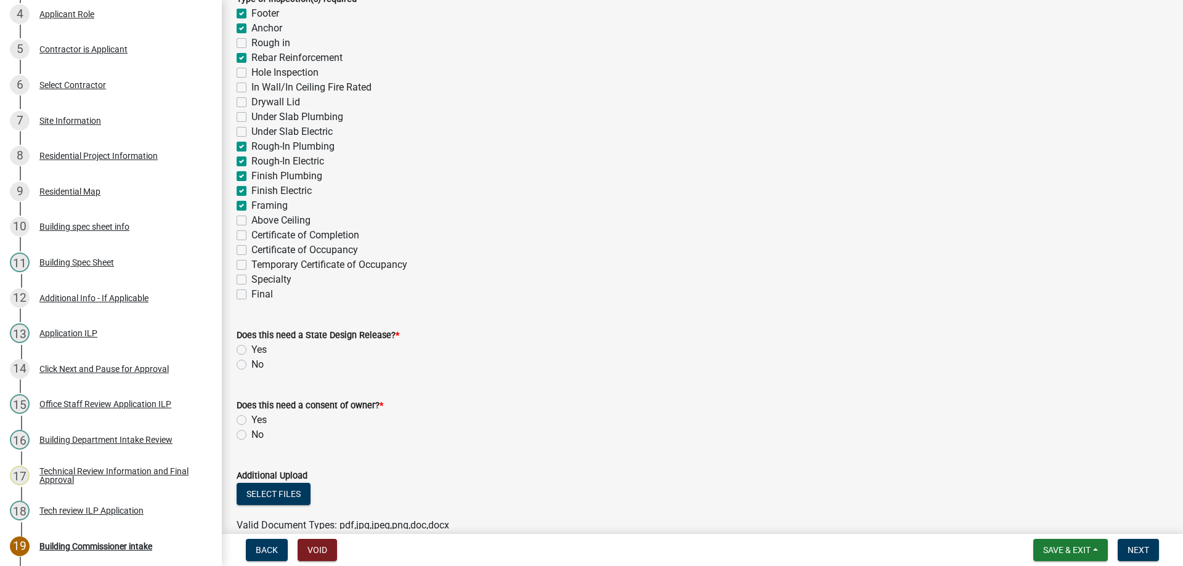
click at [251, 250] on label "Certificate of Occupancy" at bounding box center [304, 250] width 107 height 15
click at [251, 250] on input "Certificate of Occupancy" at bounding box center [255, 247] width 8 height 8
checkbox input "true"
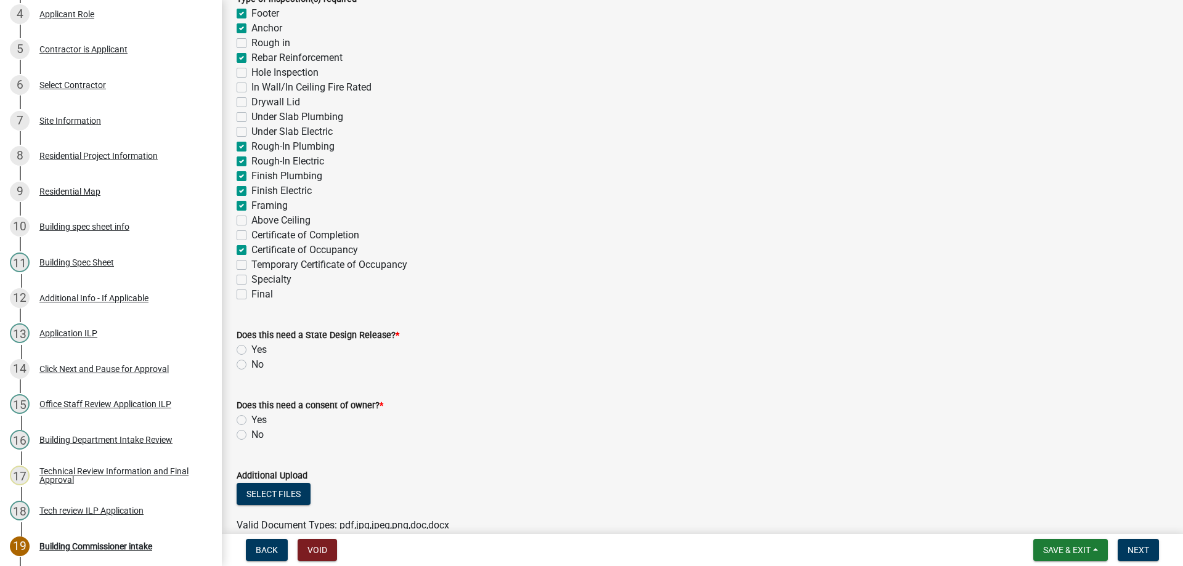
checkbox input "false"
checkbox input "true"
checkbox input "false"
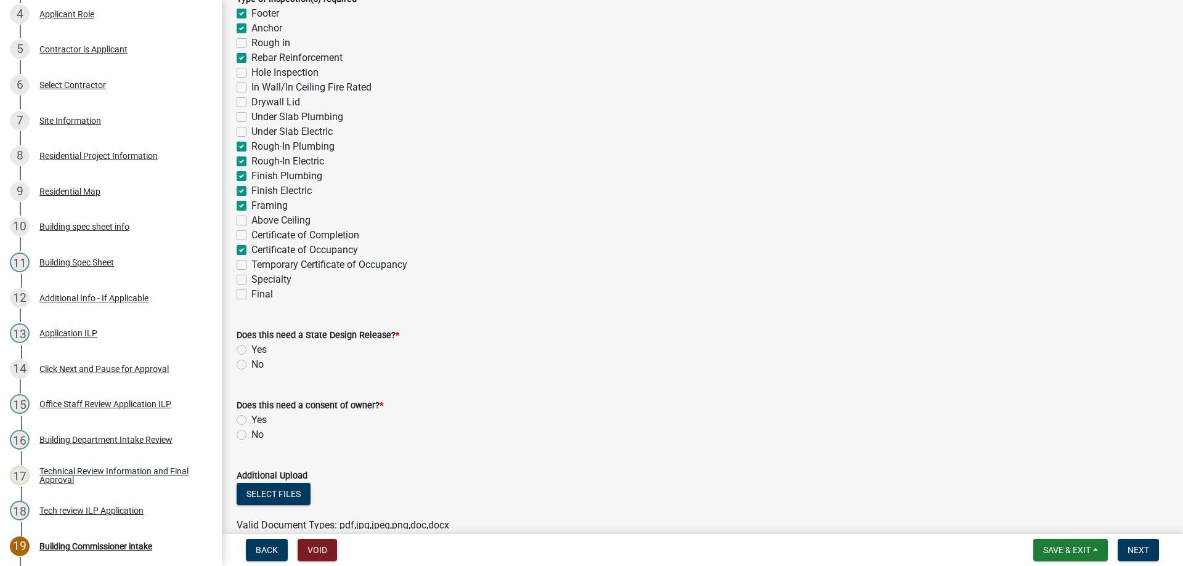
checkbox input "false"
checkbox input "true"
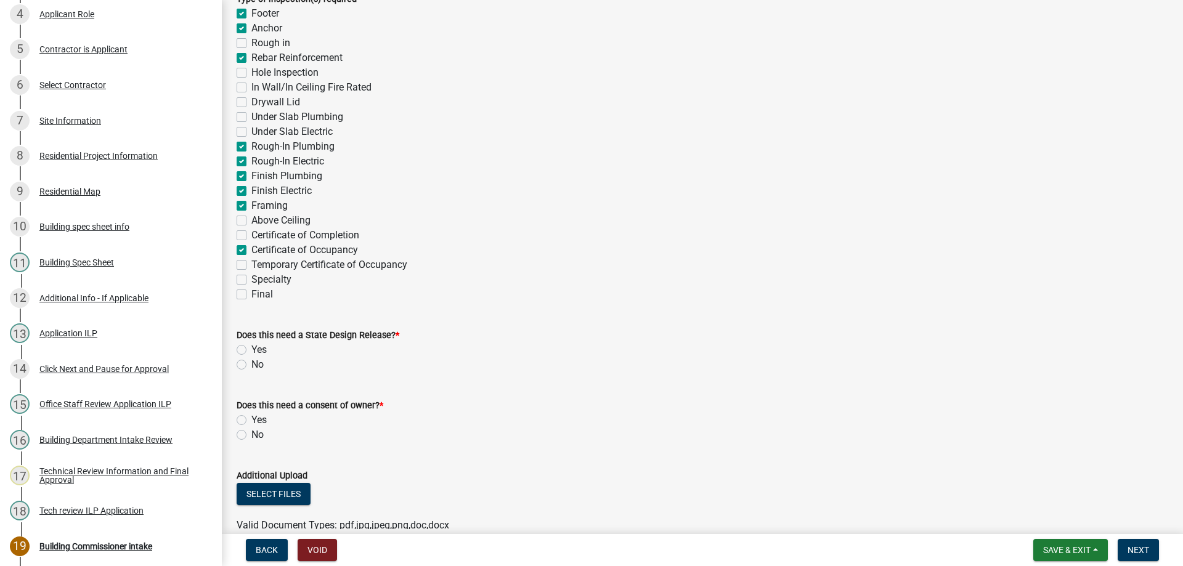
checkbox input "true"
checkbox input "false"
checkbox input "true"
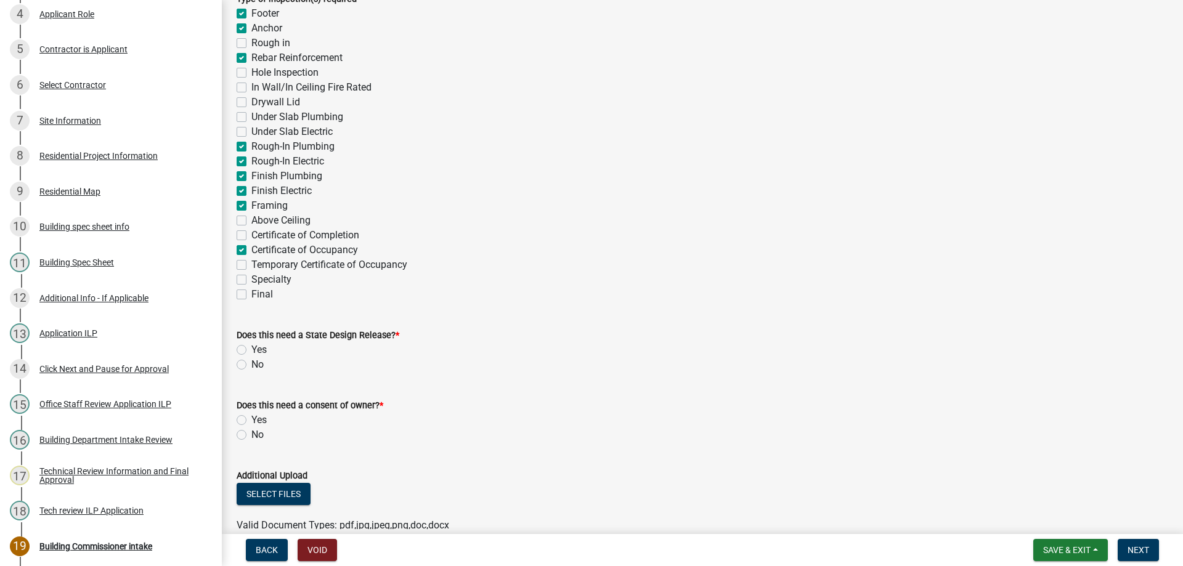
checkbox input "false"
click at [251, 363] on label "No" at bounding box center [257, 364] width 12 height 15
click at [251, 363] on input "No" at bounding box center [255, 361] width 8 height 8
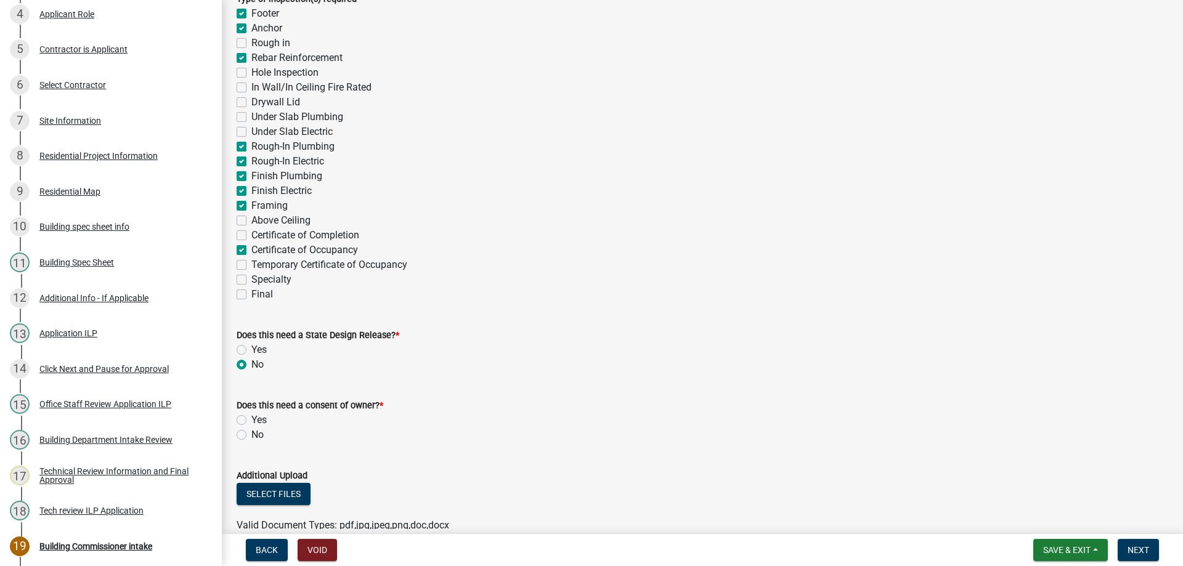
radio input "true"
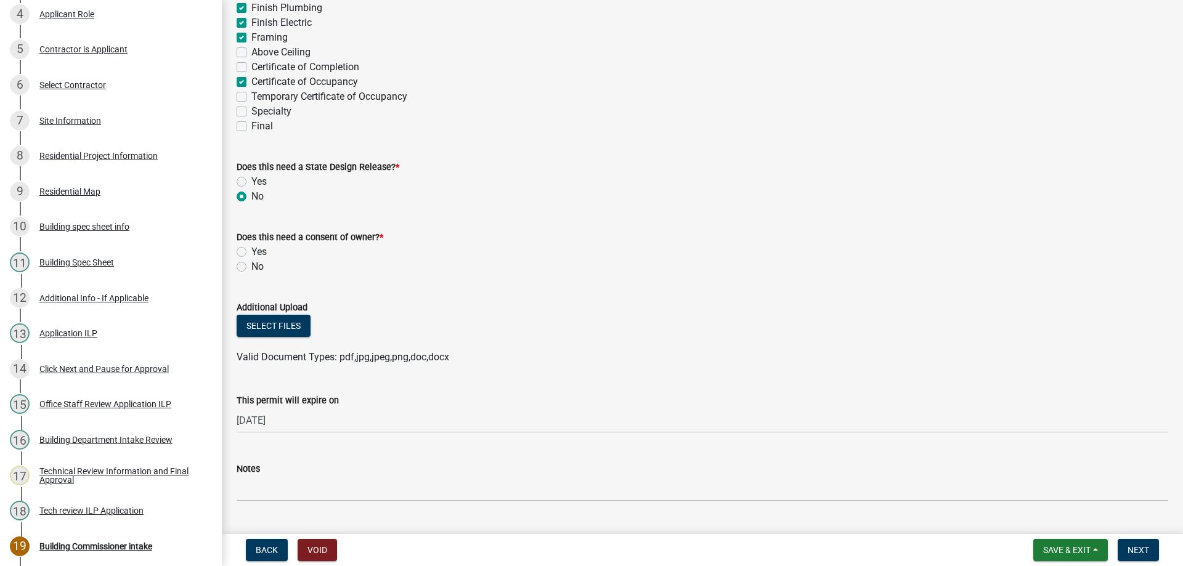
scroll to position [493, 0]
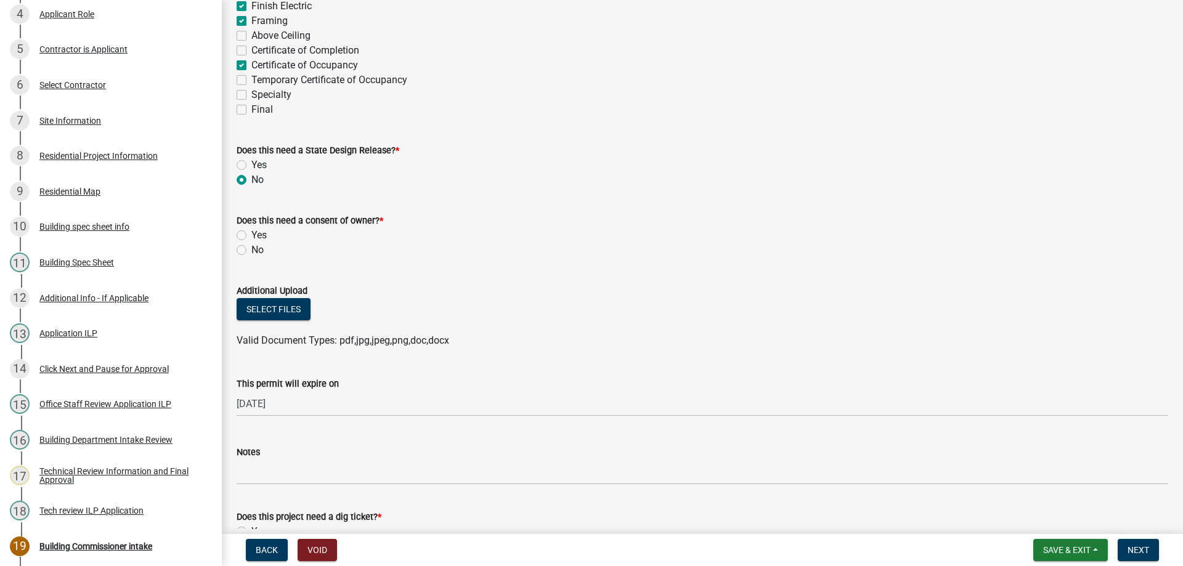
click at [251, 249] on label "No" at bounding box center [257, 250] width 12 height 15
click at [251, 249] on input "No" at bounding box center [255, 247] width 8 height 8
radio input "true"
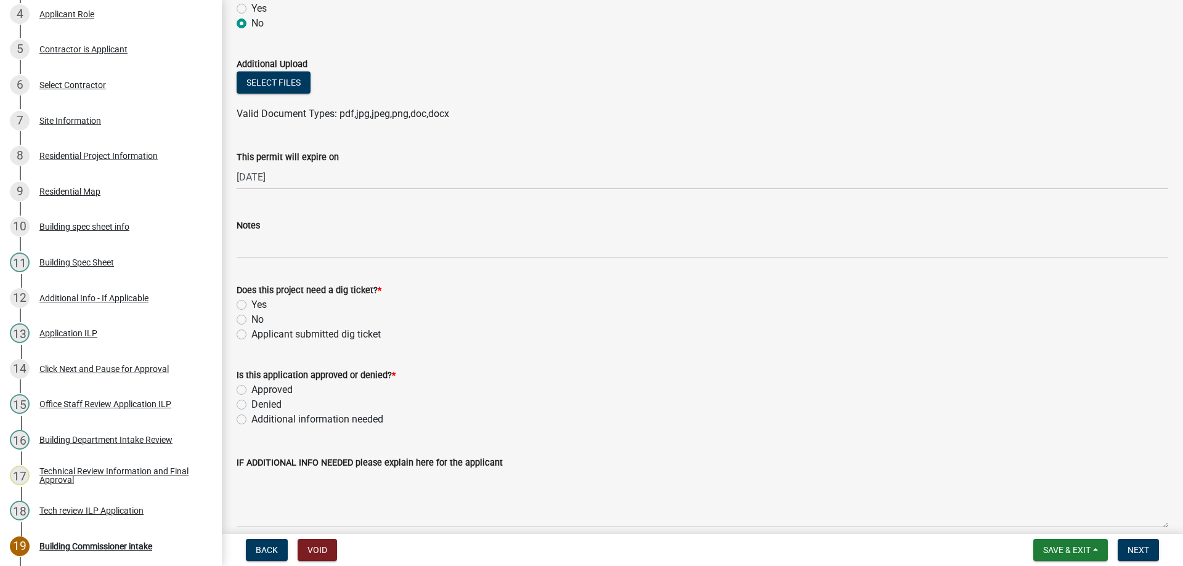
scroll to position [739, 0]
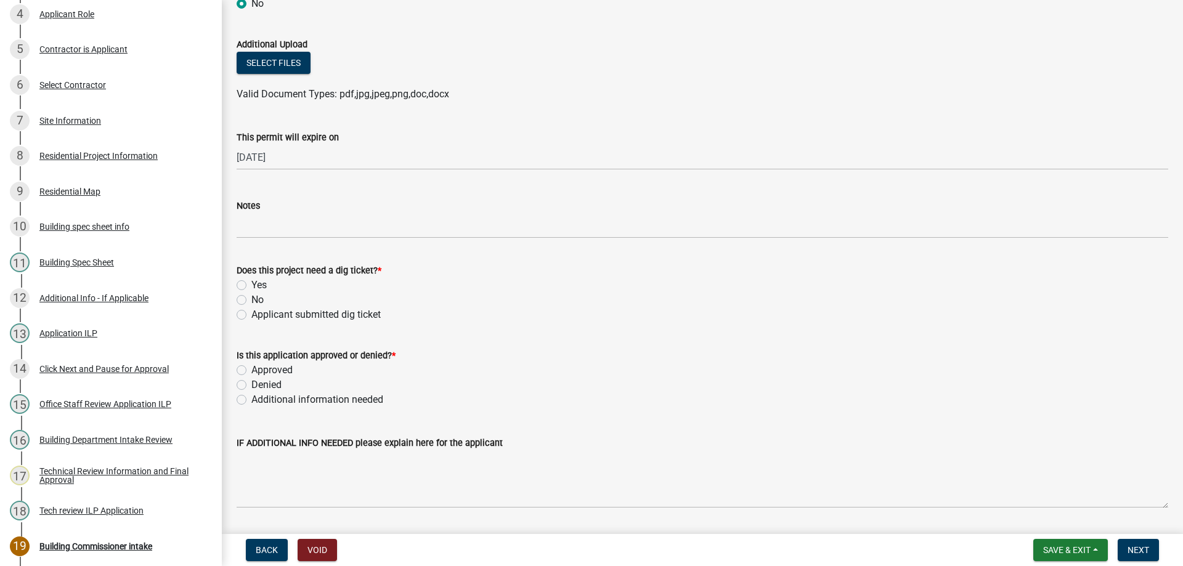
click at [251, 297] on label "No" at bounding box center [257, 300] width 12 height 15
click at [251, 297] on input "No" at bounding box center [255, 297] width 8 height 8
radio input "true"
click at [251, 369] on label "Approved" at bounding box center [271, 370] width 41 height 15
click at [251, 369] on input "Approved" at bounding box center [255, 367] width 8 height 8
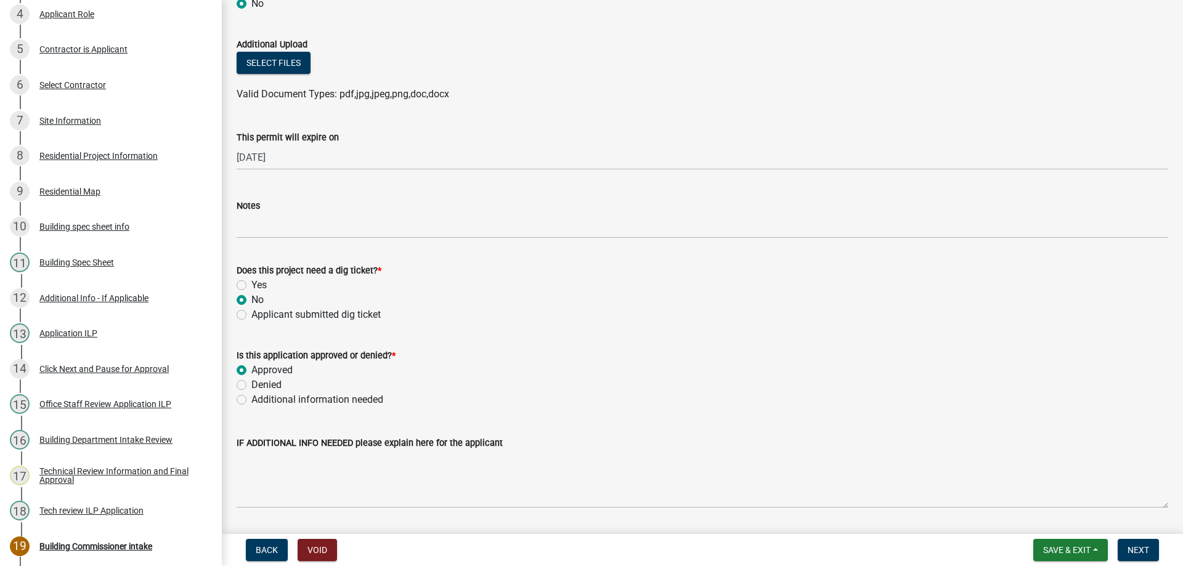
radio input "true"
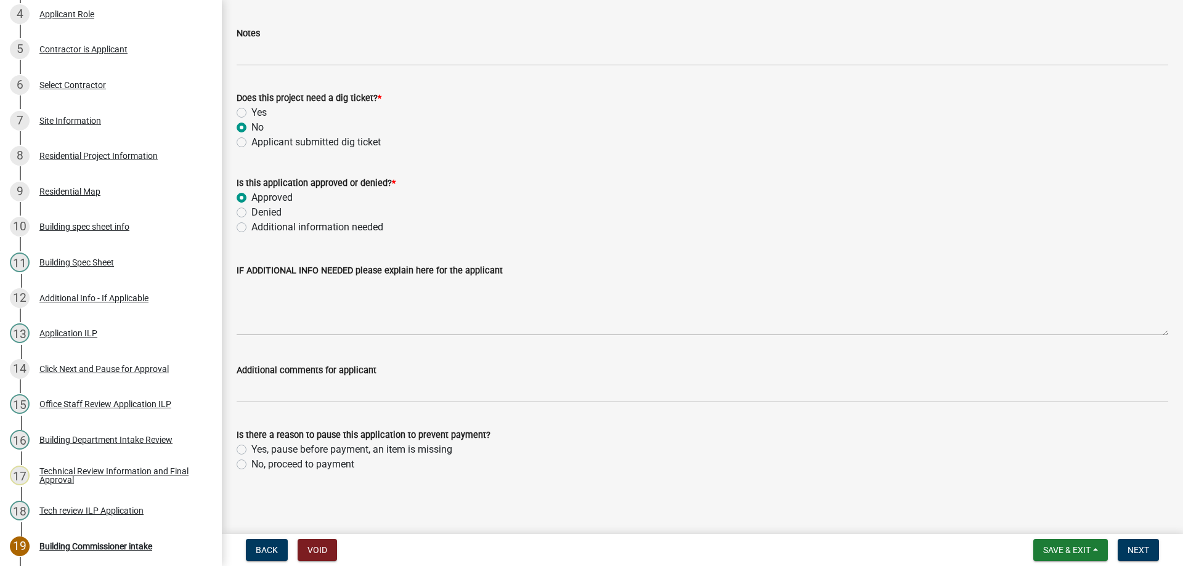
scroll to position [913, 0]
click at [251, 461] on label "No, proceed to payment" at bounding box center [302, 462] width 103 height 15
click at [251, 461] on input "No, proceed to payment" at bounding box center [255, 459] width 8 height 8
radio input "true"
drag, startPoint x: 1141, startPoint y: 546, endPoint x: 1106, endPoint y: 514, distance: 47.1
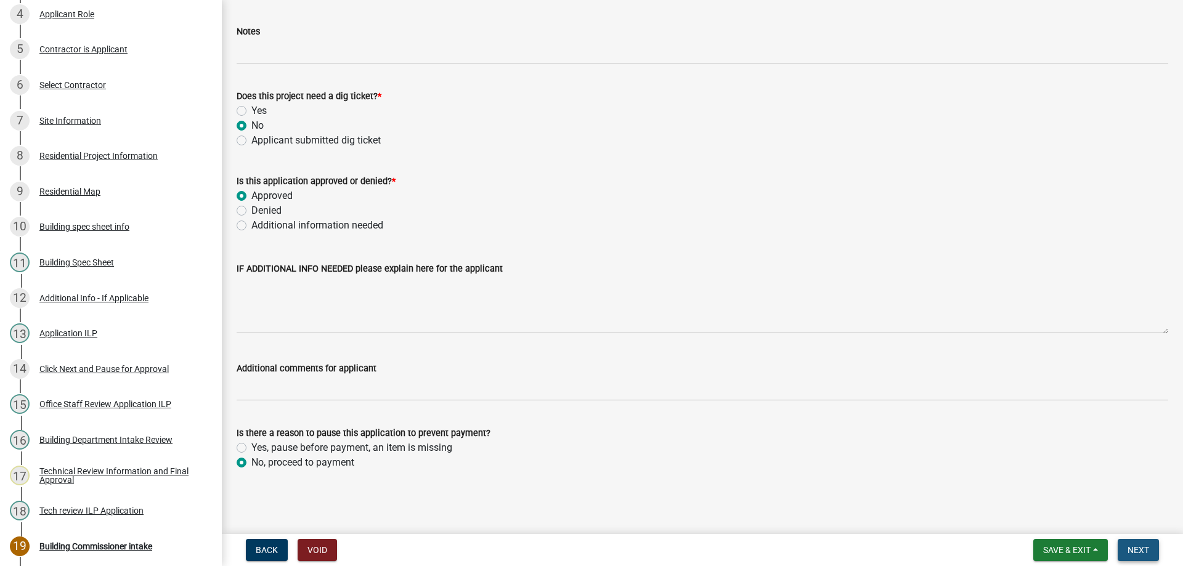
click at [1140, 546] on span "Next" at bounding box center [1138, 550] width 22 height 10
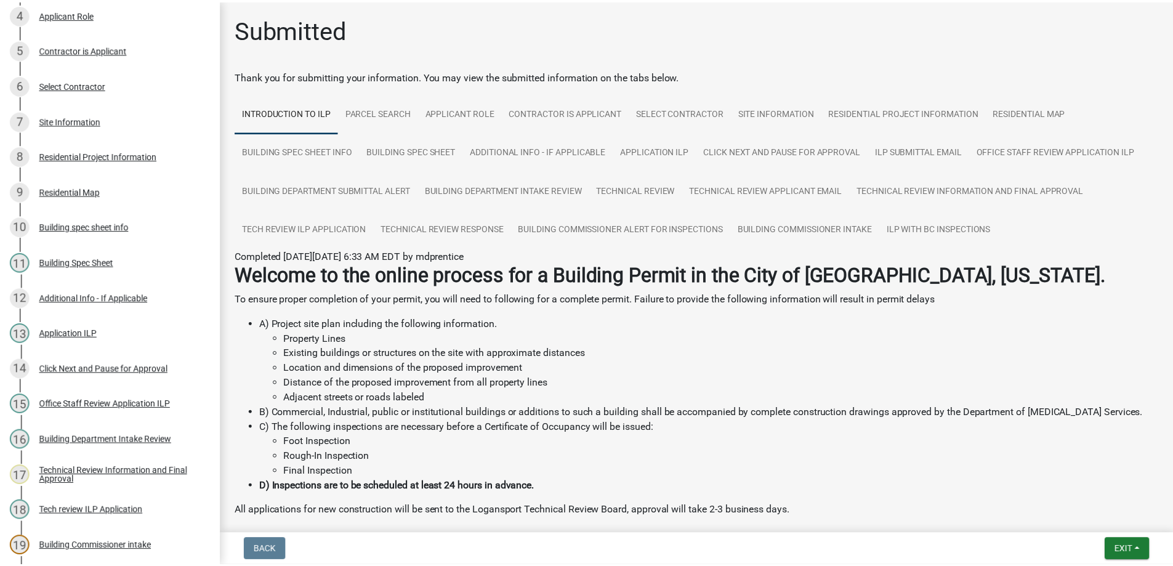
scroll to position [414, 0]
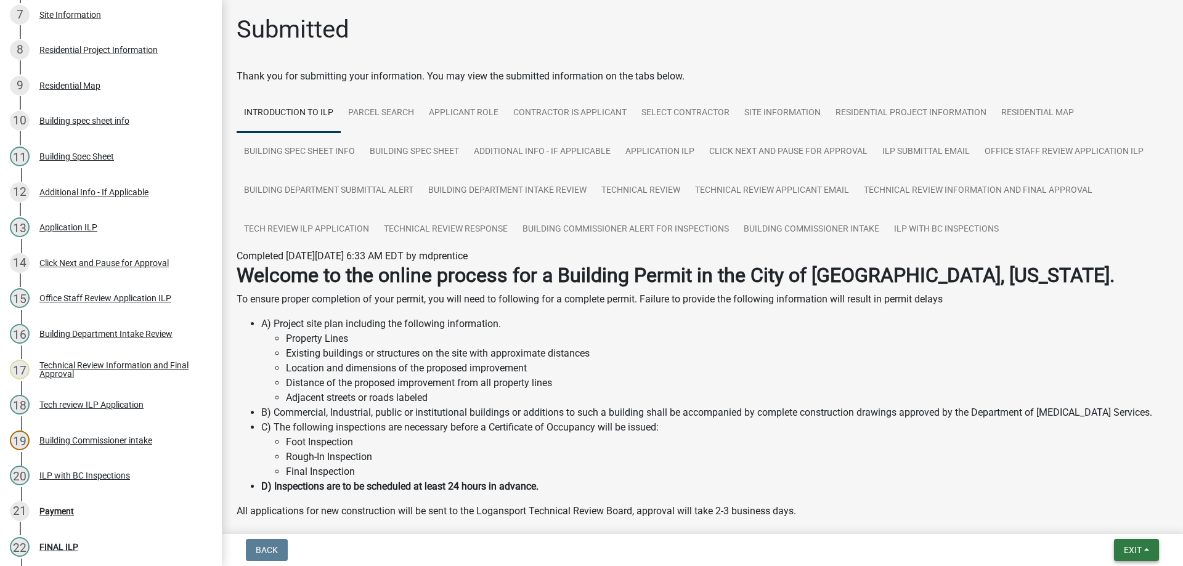
click at [1132, 547] on span "Exit" at bounding box center [1132, 550] width 18 height 10
click at [1120, 519] on button "Save & Exit" at bounding box center [1109, 518] width 99 height 30
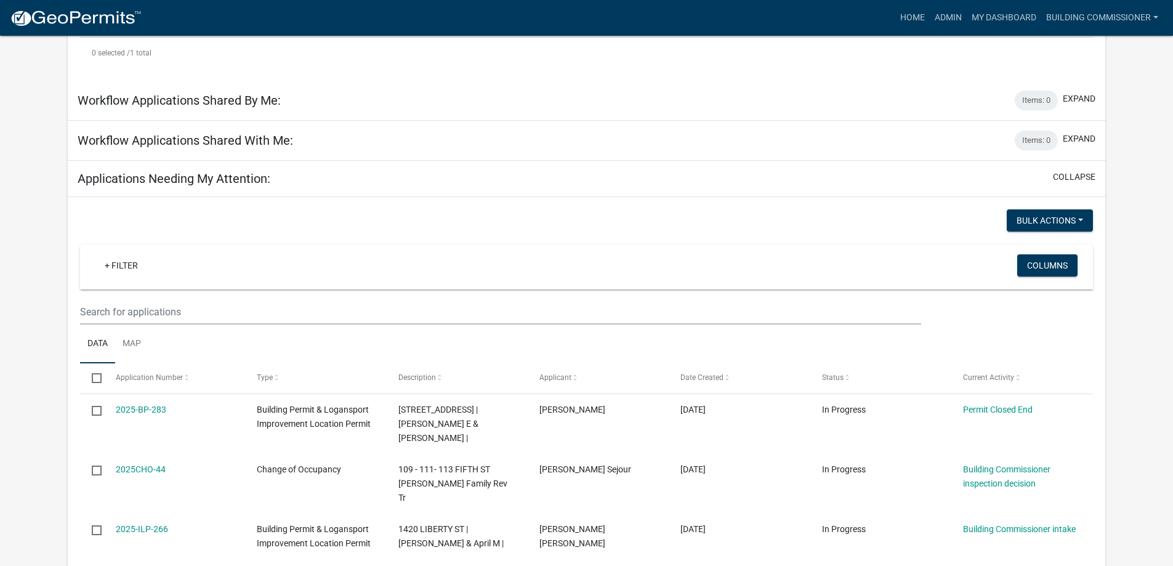
scroll to position [471, 0]
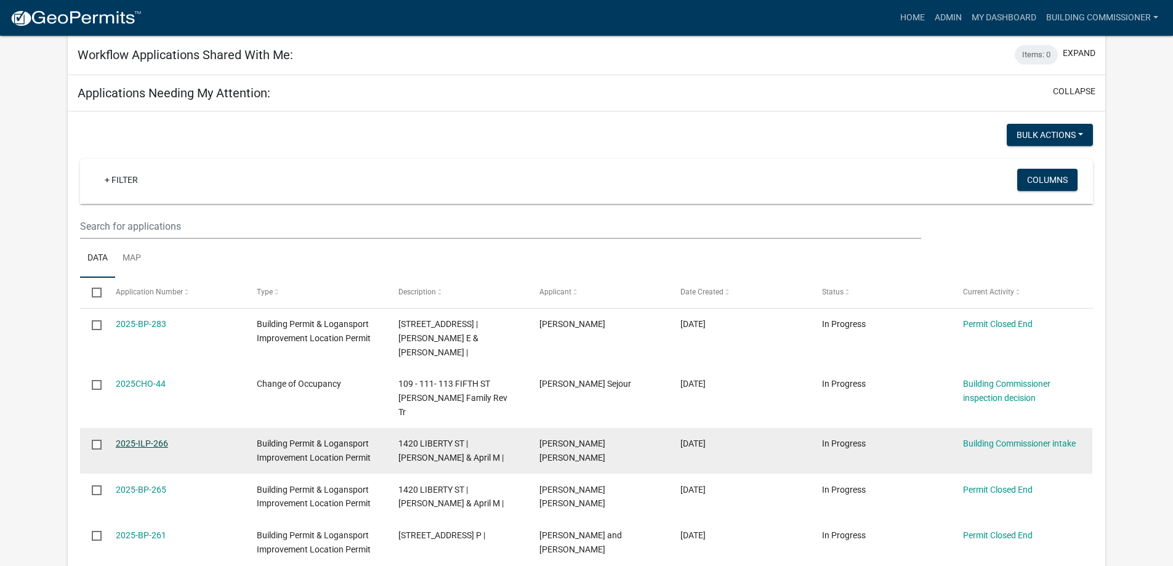
click at [136, 439] on link "2025-ILP-266" at bounding box center [142, 444] width 52 height 10
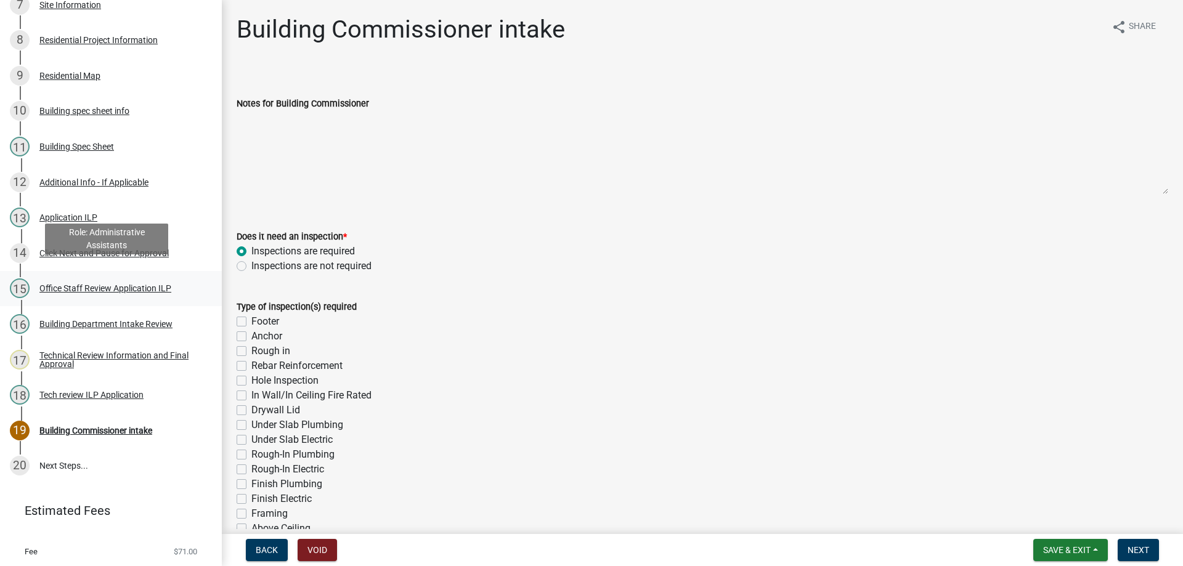
scroll to position [431, 0]
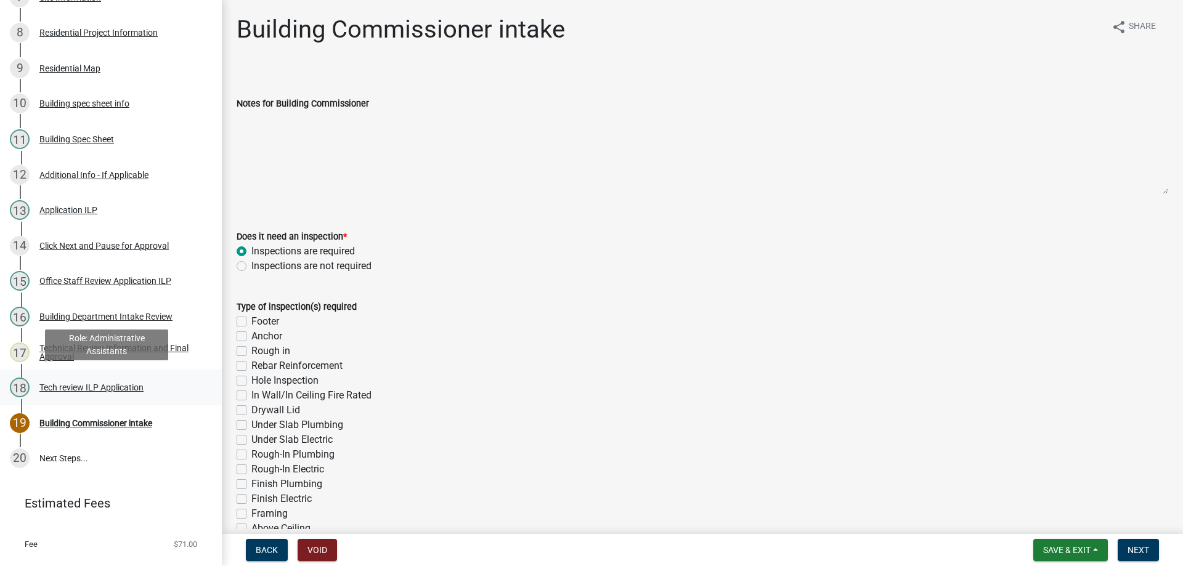
click at [108, 386] on div "Tech review ILP Application" at bounding box center [91, 387] width 104 height 9
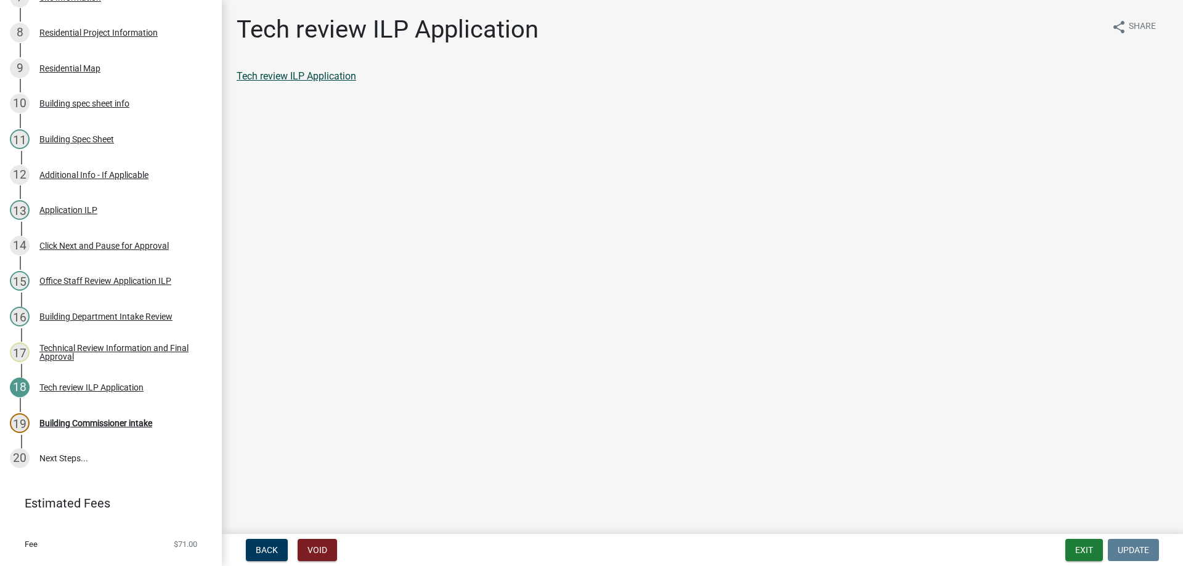
click at [336, 78] on link "Tech review ILP Application" at bounding box center [296, 76] width 119 height 12
click at [86, 135] on div "Building Spec Sheet" at bounding box center [76, 139] width 75 height 9
click at [317, 78] on link "Building Spec Sheet" at bounding box center [280, 76] width 87 height 12
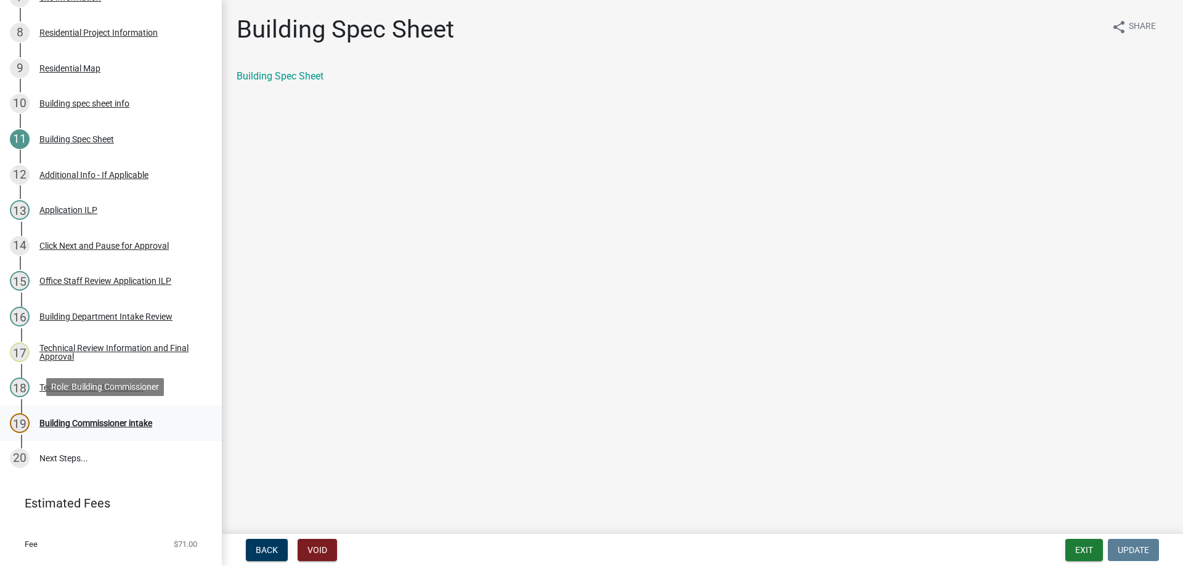
click at [92, 420] on div "Building Commissioner intake" at bounding box center [95, 423] width 113 height 9
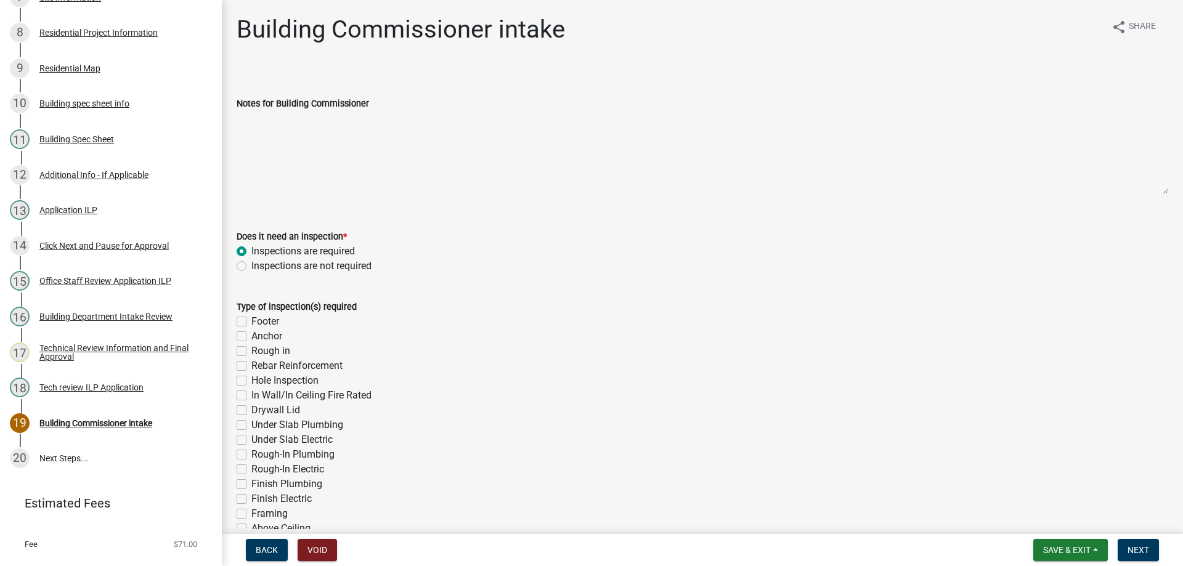
click at [251, 334] on label "Anchor" at bounding box center [266, 336] width 31 height 15
click at [251, 334] on input "Anchor" at bounding box center [255, 333] width 8 height 8
checkbox input "true"
checkbox input "false"
checkbox input "true"
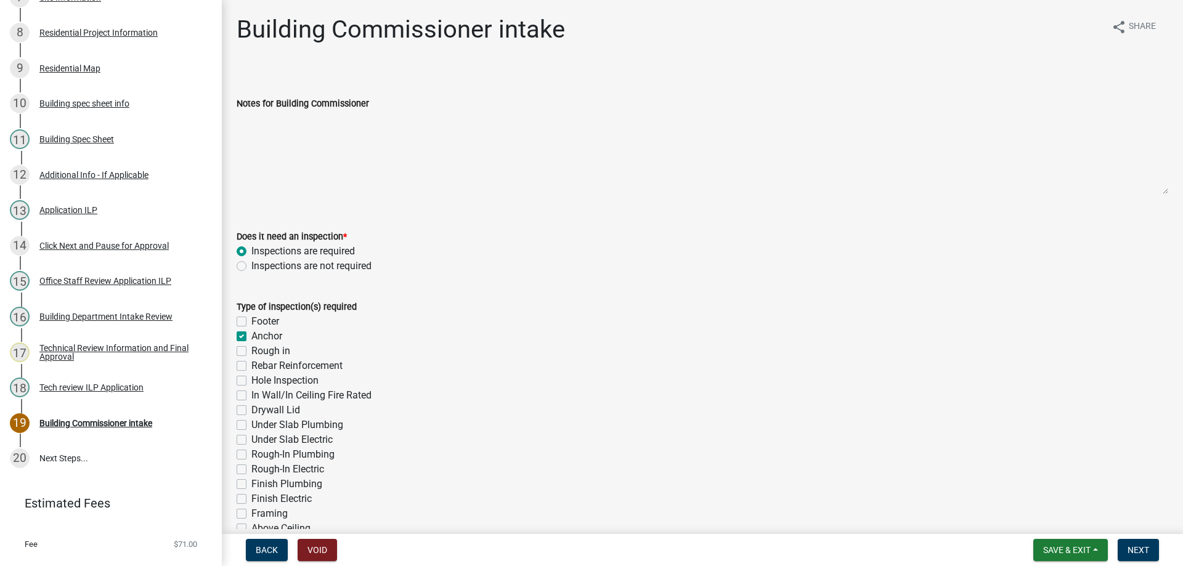
checkbox input "false"
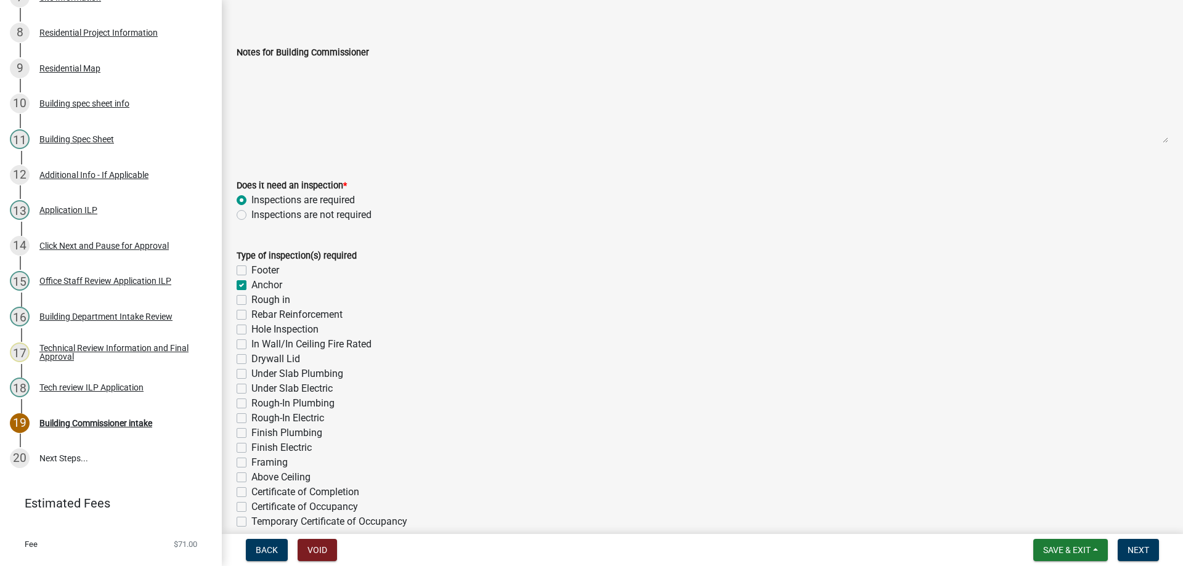
scroll to position [246, 0]
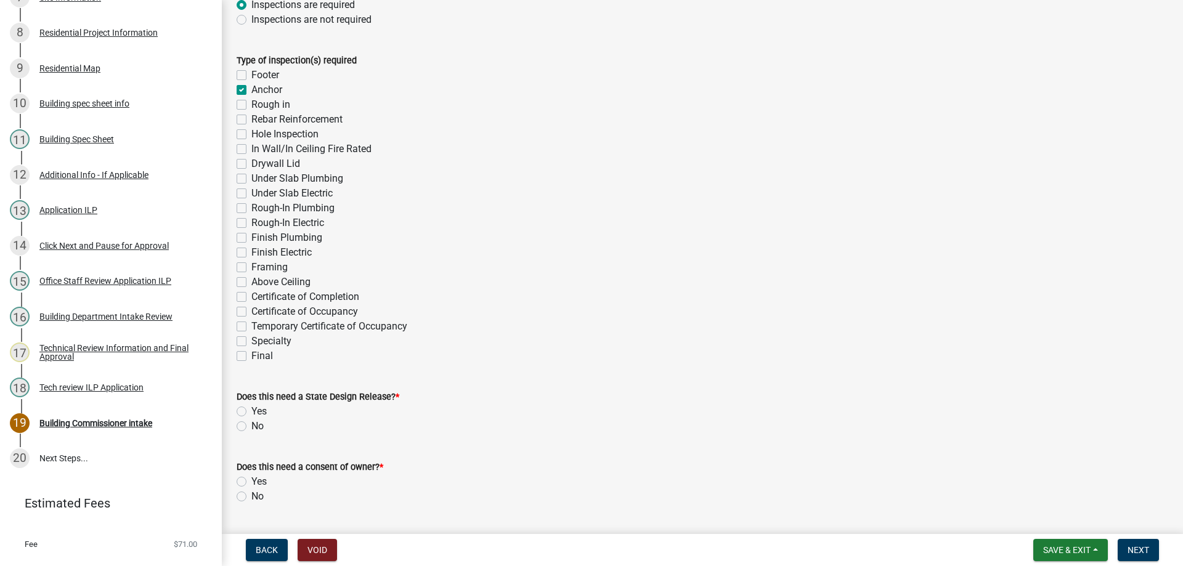
click at [251, 265] on label "Framing" at bounding box center [269, 267] width 36 height 15
click at [251, 265] on input "Framing" at bounding box center [255, 264] width 8 height 8
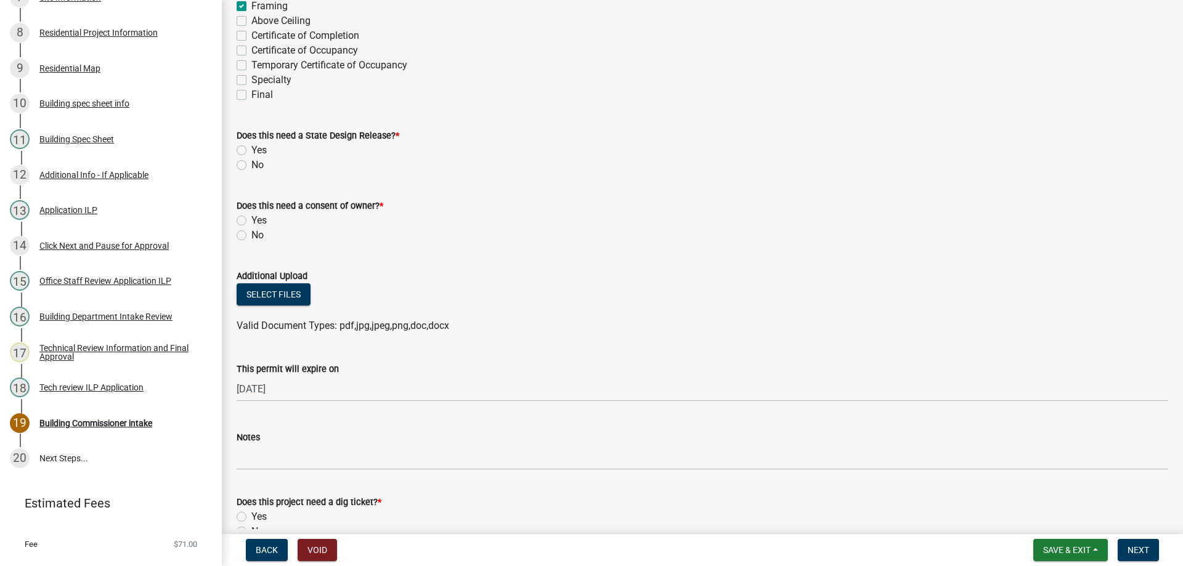
scroll to position [554, 0]
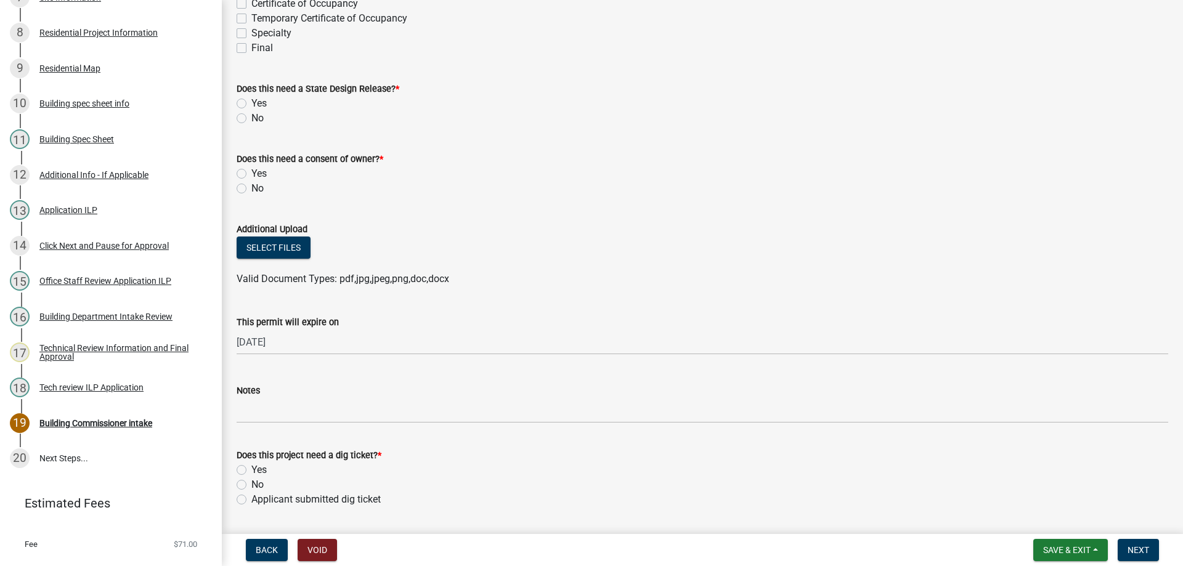
click at [251, 117] on label "No" at bounding box center [257, 118] width 12 height 15
click at [251, 117] on input "No" at bounding box center [255, 115] width 8 height 8
click at [251, 185] on label "No" at bounding box center [257, 188] width 12 height 15
click at [251, 185] on input "No" at bounding box center [255, 185] width 8 height 8
click at [251, 49] on label "Final" at bounding box center [262, 48] width 22 height 15
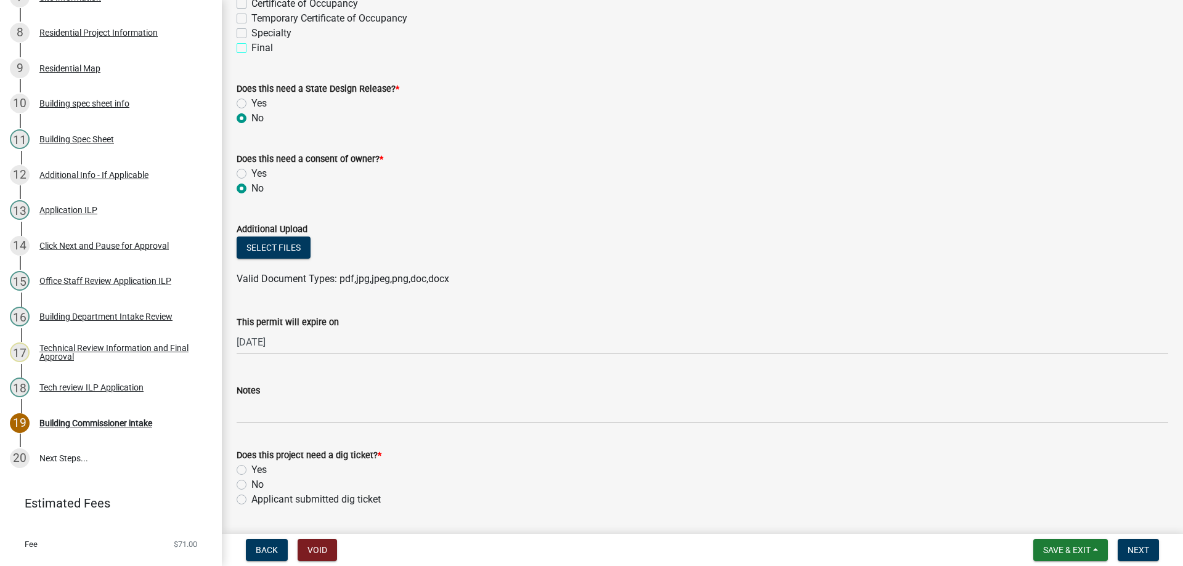
click at [251, 49] on input "Final" at bounding box center [255, 45] width 8 height 8
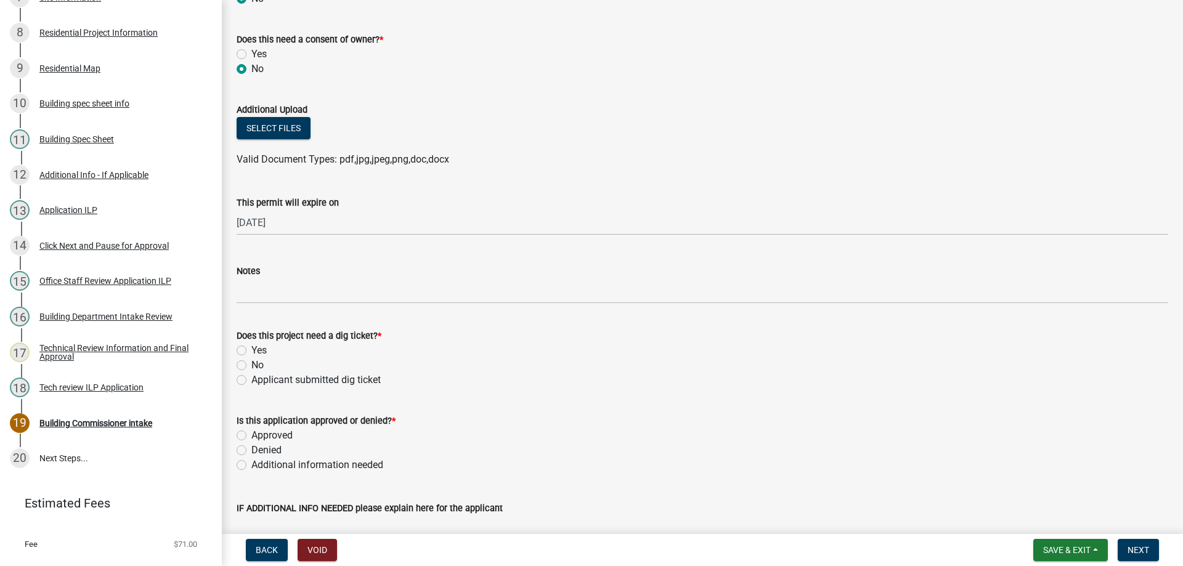
scroll to position [678, 0]
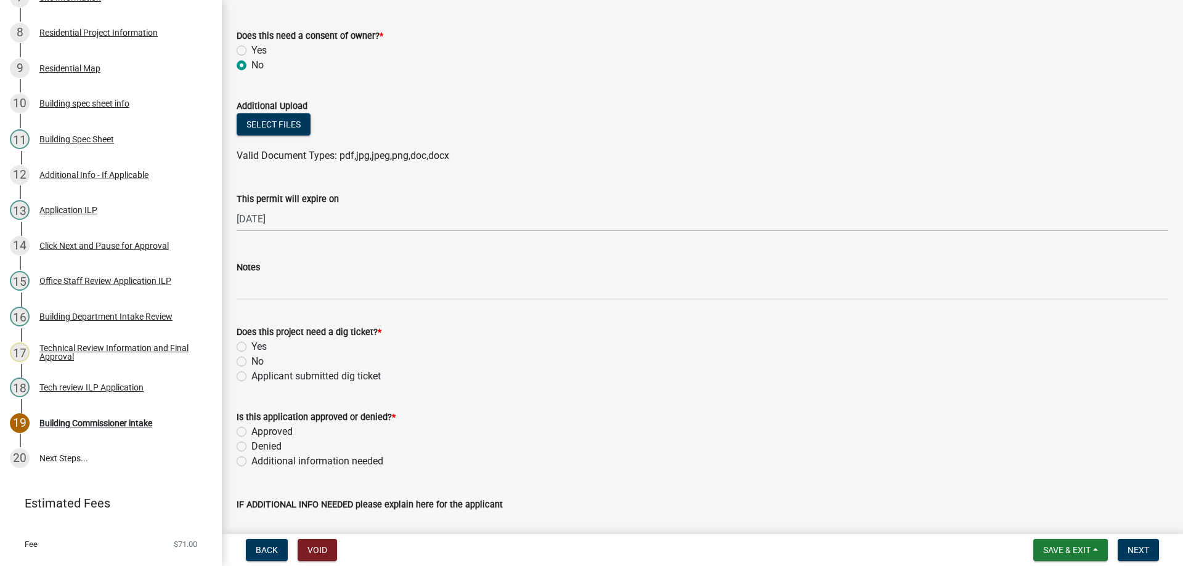
click at [251, 364] on label "No" at bounding box center [257, 361] width 12 height 15
click at [251, 362] on input "No" at bounding box center [255, 358] width 8 height 8
click at [251, 429] on label "Approved" at bounding box center [271, 431] width 41 height 15
click at [251, 429] on input "Approved" at bounding box center [255, 428] width 8 height 8
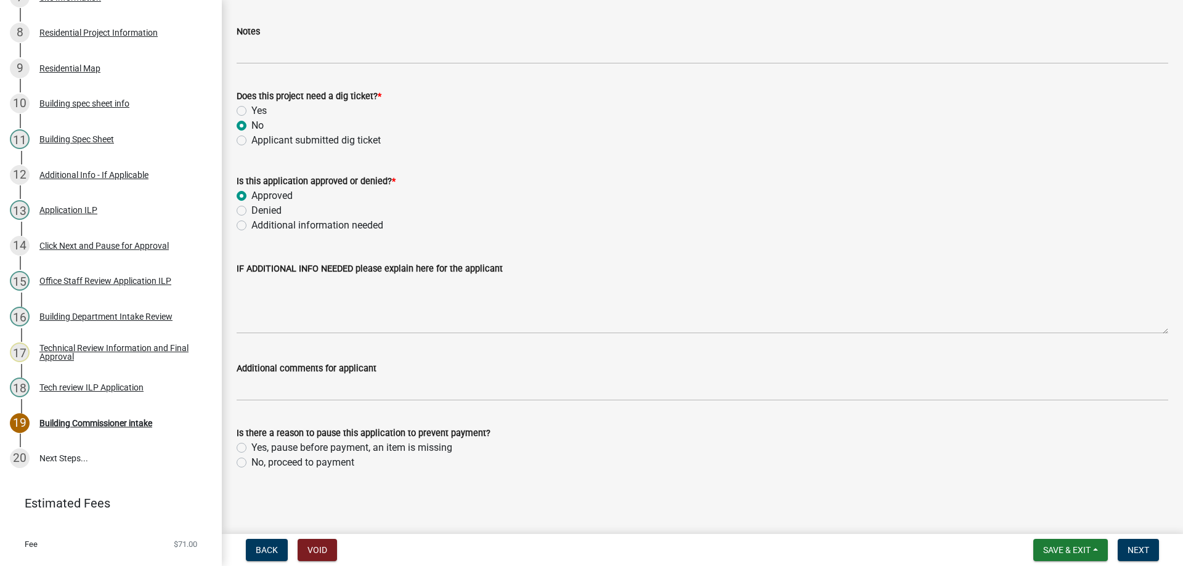
click at [251, 459] on label "No, proceed to payment" at bounding box center [302, 462] width 103 height 15
click at [251, 459] on input "No, proceed to payment" at bounding box center [255, 459] width 8 height 8
click at [1139, 552] on span "Next" at bounding box center [1138, 550] width 22 height 10
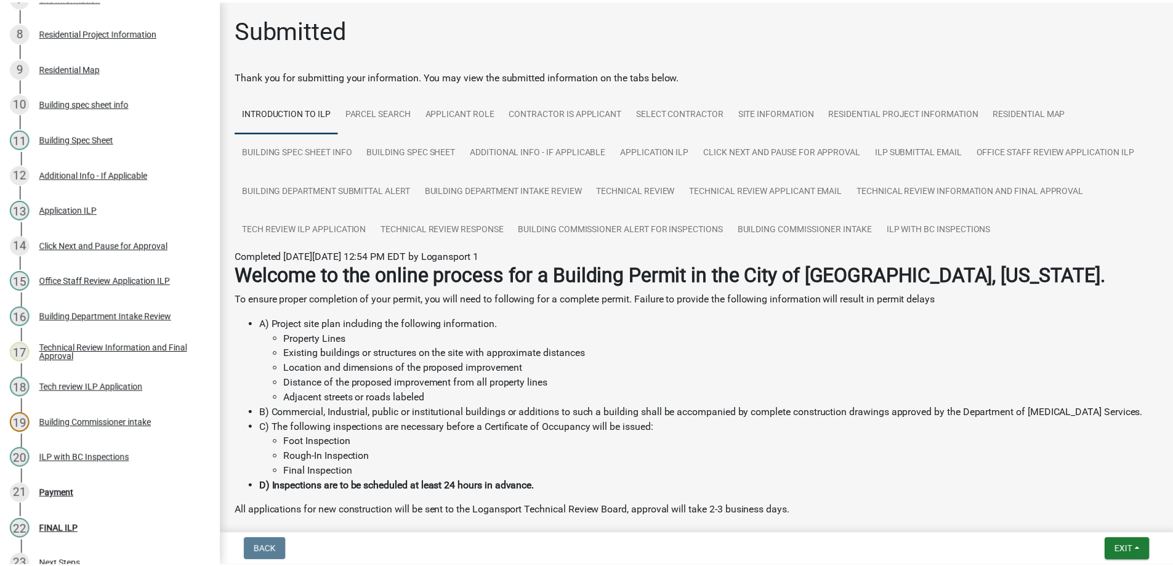
scroll to position [537, 0]
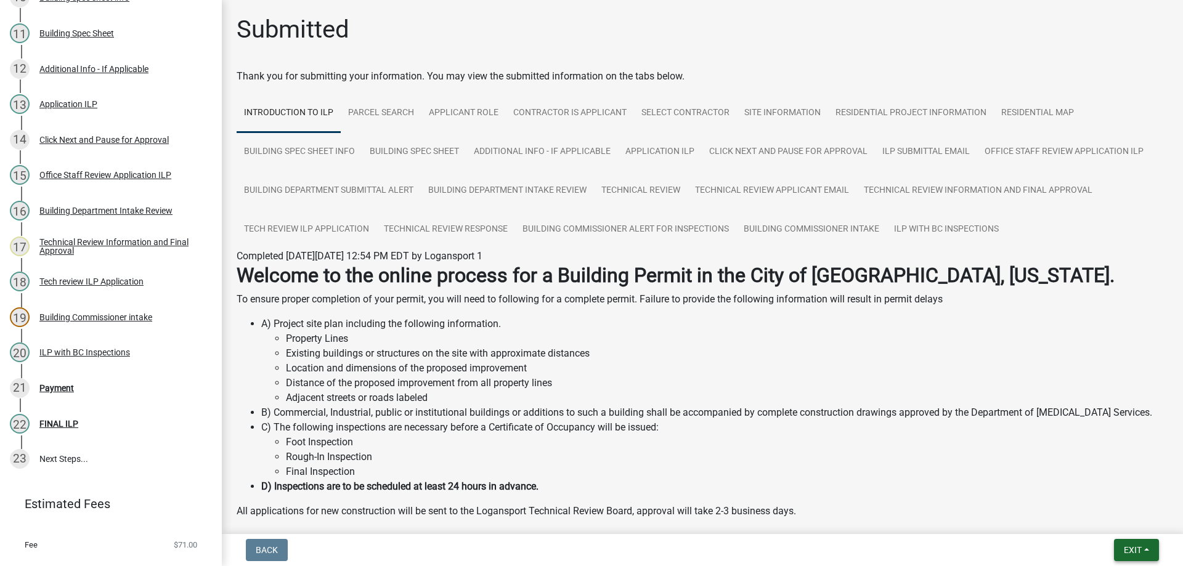
click at [1144, 549] on button "Exit" at bounding box center [1136, 550] width 45 height 22
click at [1105, 516] on button "Save & Exit" at bounding box center [1109, 518] width 99 height 30
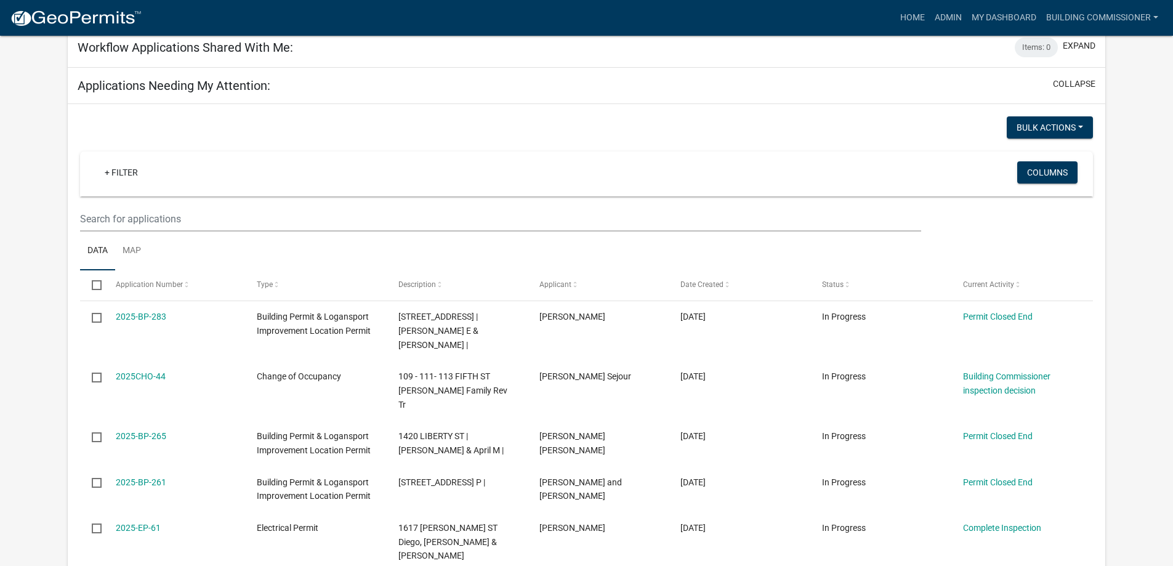
scroll to position [493, 0]
